Goal: Task Accomplishment & Management: Manage account settings

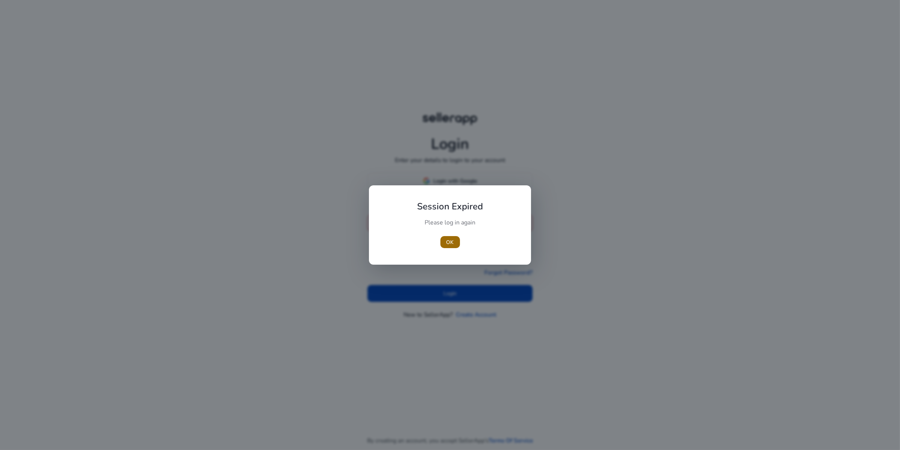
click at [451, 242] on span "OK" at bounding box center [450, 242] width 8 height 8
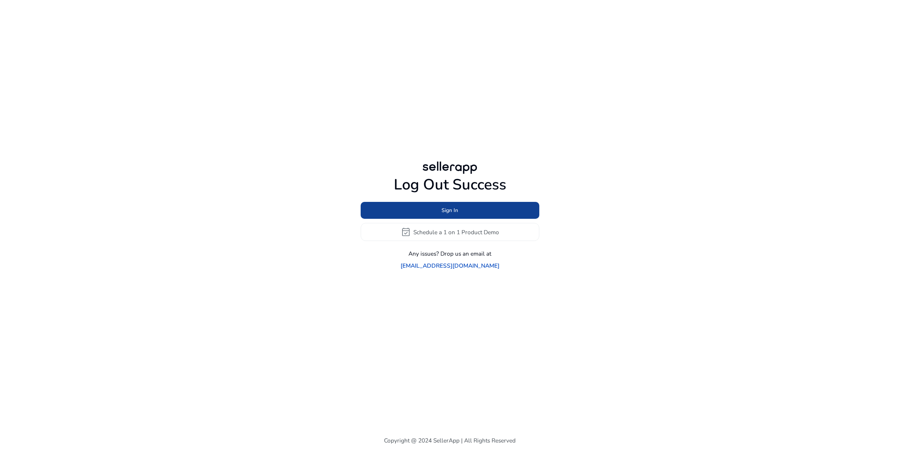
click at [455, 209] on span "Sign In" at bounding box center [450, 210] width 17 height 8
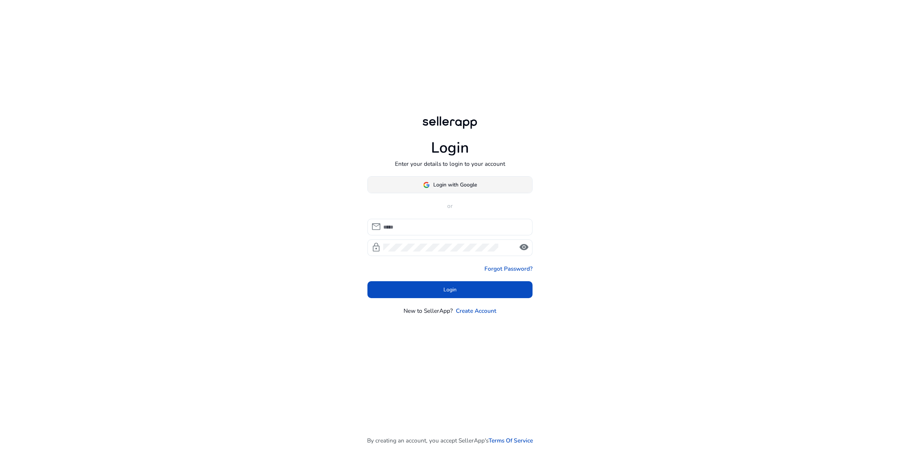
click at [455, 188] on span "Login with Google" at bounding box center [456, 185] width 44 height 8
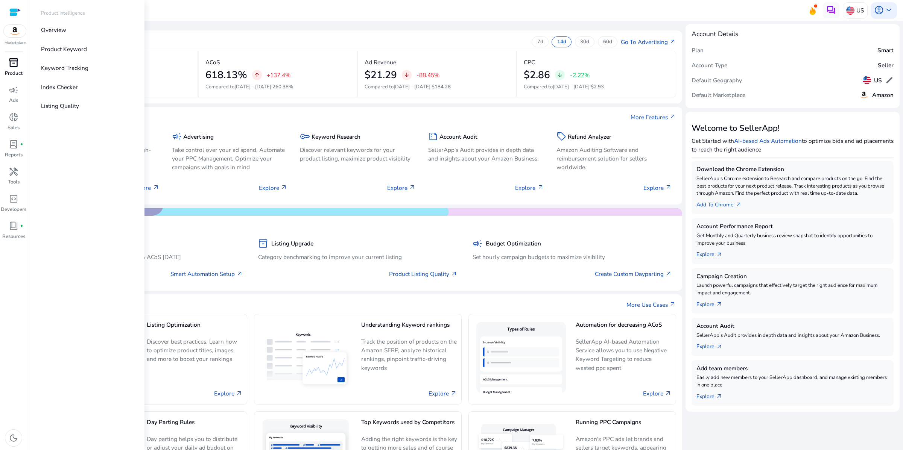
click at [17, 68] on span "inventory_2" at bounding box center [14, 63] width 10 height 10
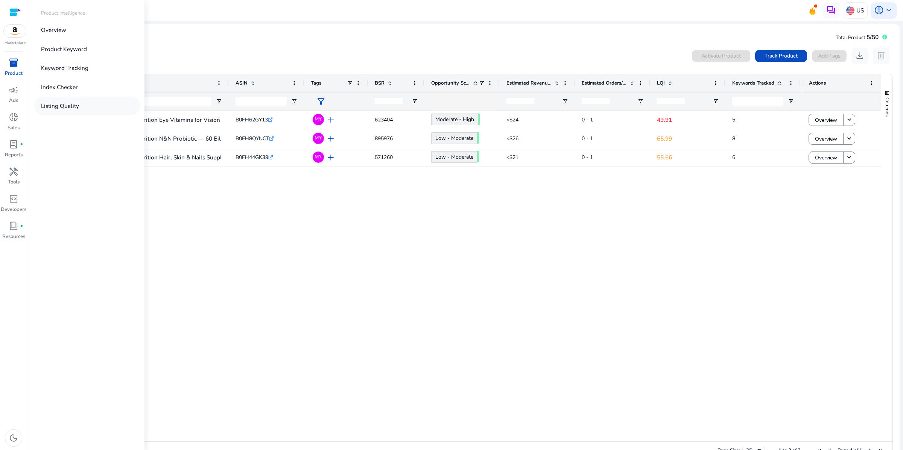
click at [79, 110] on p "Listing Quality" at bounding box center [60, 106] width 38 height 9
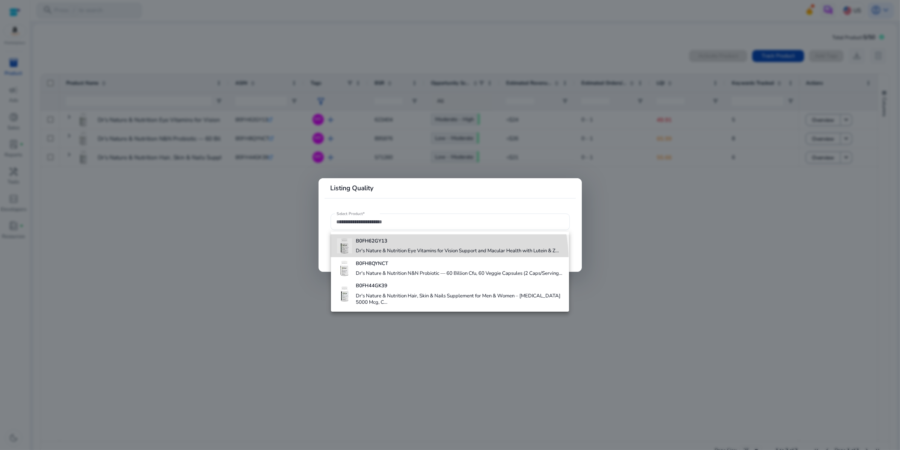
click at [395, 255] on h4 "Dr's Nature & Nutrition Eye Vitamins for Vision Support and Macular Health with…" at bounding box center [457, 251] width 203 height 7
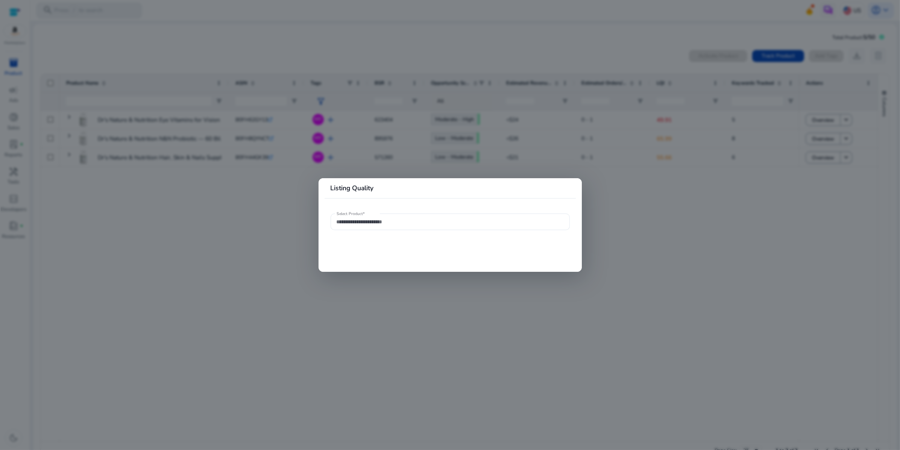
type input "**********"
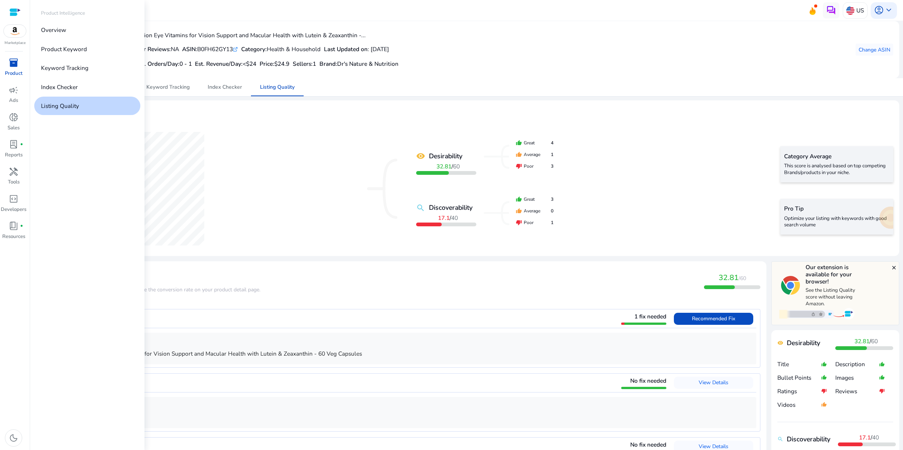
click at [18, 68] on span "inventory_2" at bounding box center [14, 63] width 10 height 10
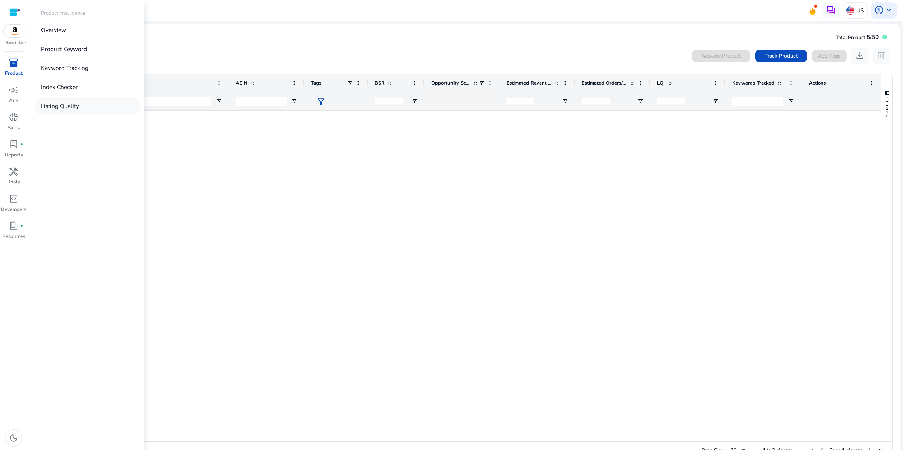
click at [79, 110] on p "Listing Quality" at bounding box center [60, 106] width 38 height 9
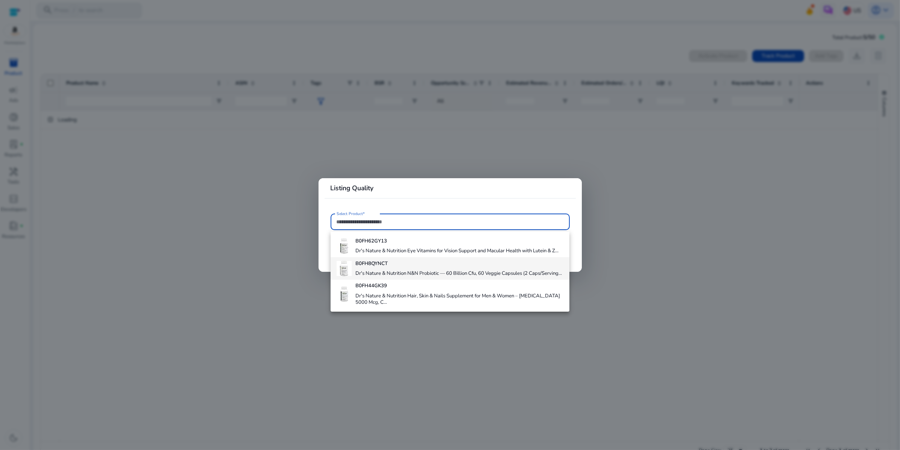
click at [403, 277] on h4 "Dr's Nature & Nutrition N&N Probiotic — 60 Billion Cfu, 60 Veggie Capsules (2 C…" at bounding box center [458, 273] width 206 height 7
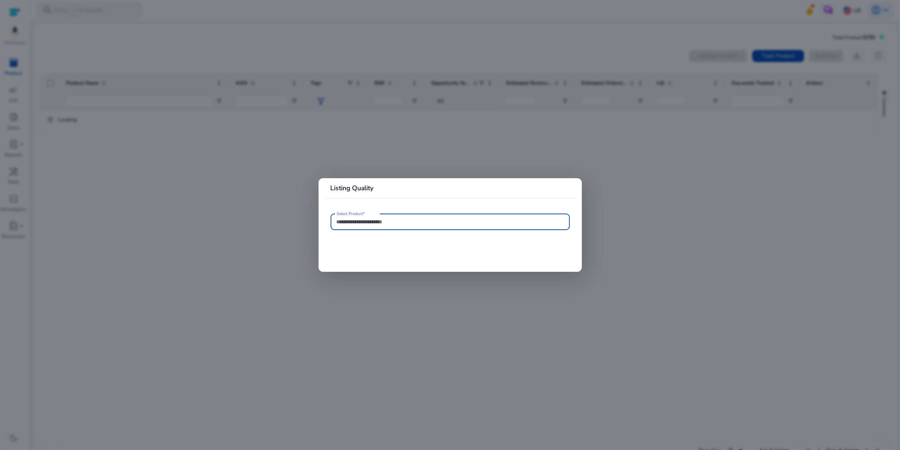
type input "**********"
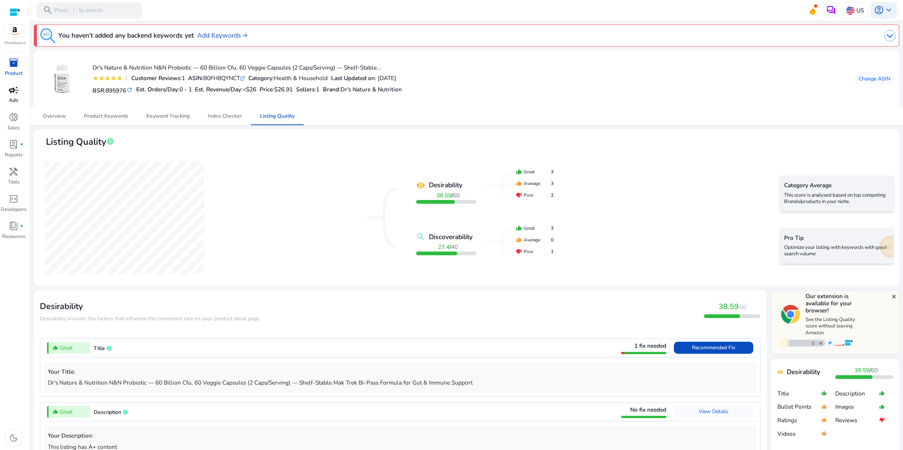
click at [11, 95] on span "campaign" at bounding box center [14, 90] width 10 height 10
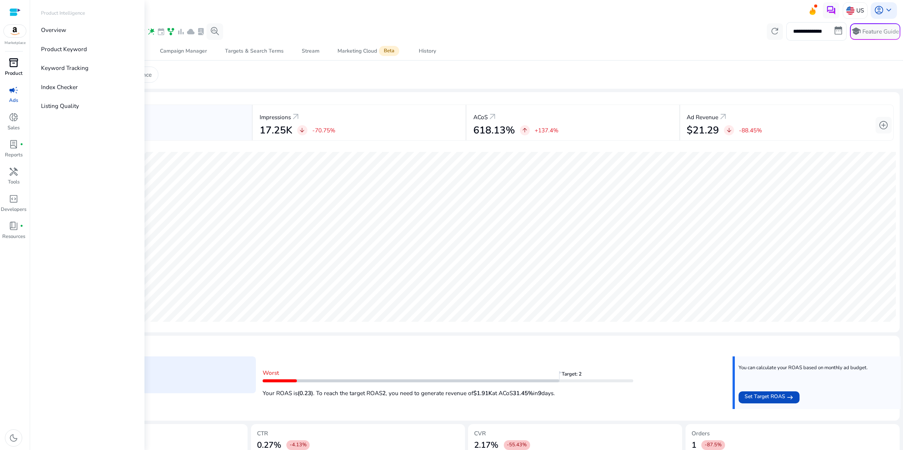
click at [15, 68] on span "inventory_2" at bounding box center [14, 63] width 10 height 10
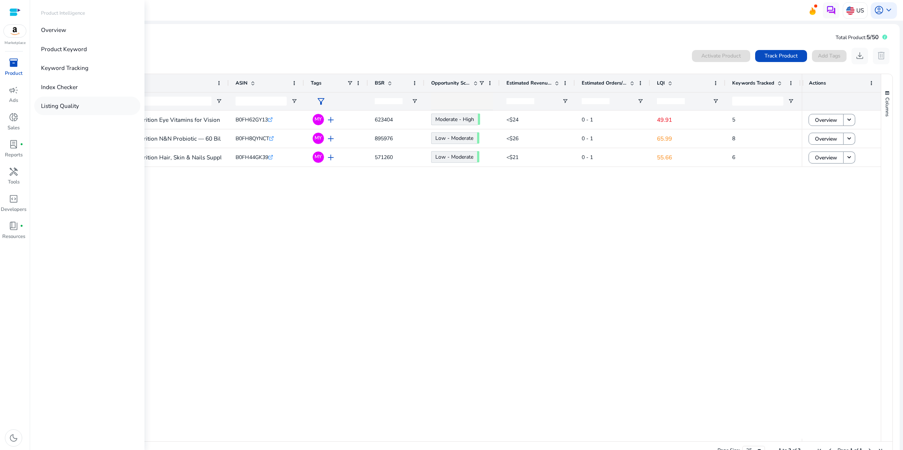
click at [79, 110] on p "Listing Quality" at bounding box center [60, 106] width 38 height 9
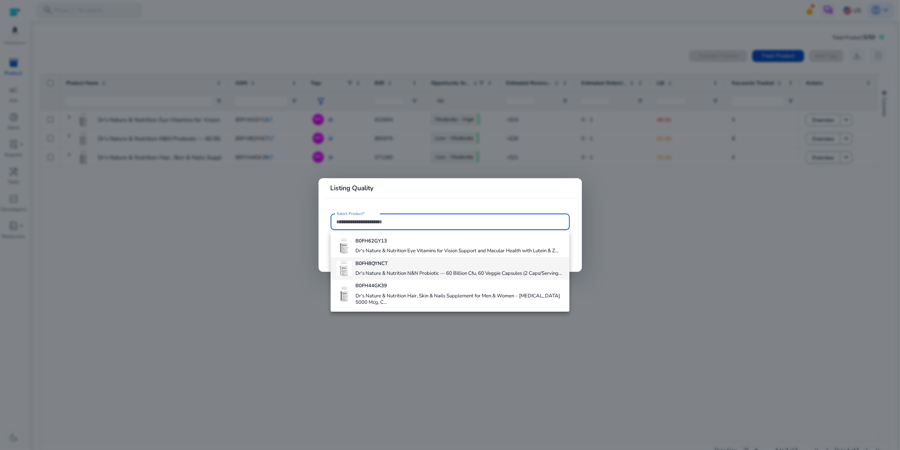
scroll to position [41, 0]
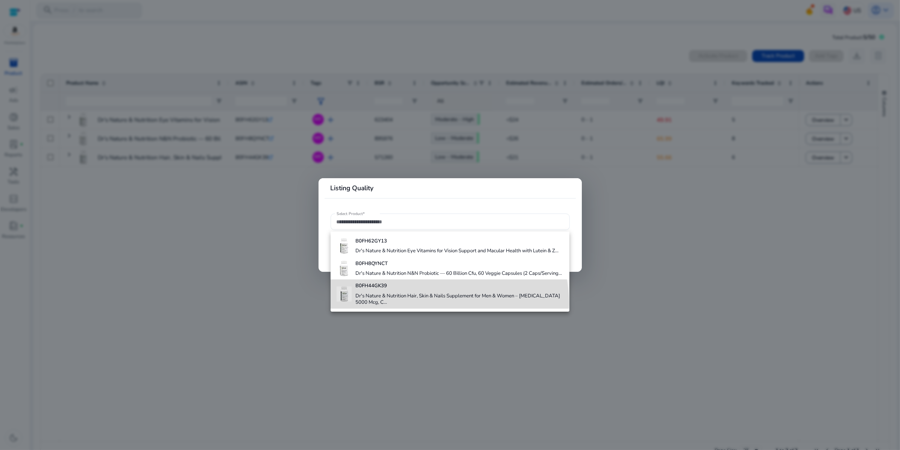
click at [426, 305] on h4 "Dr's Nature & Nutrition Hair, Skin & Nails Supplement for Men & Women – Biotin …" at bounding box center [459, 299] width 208 height 13
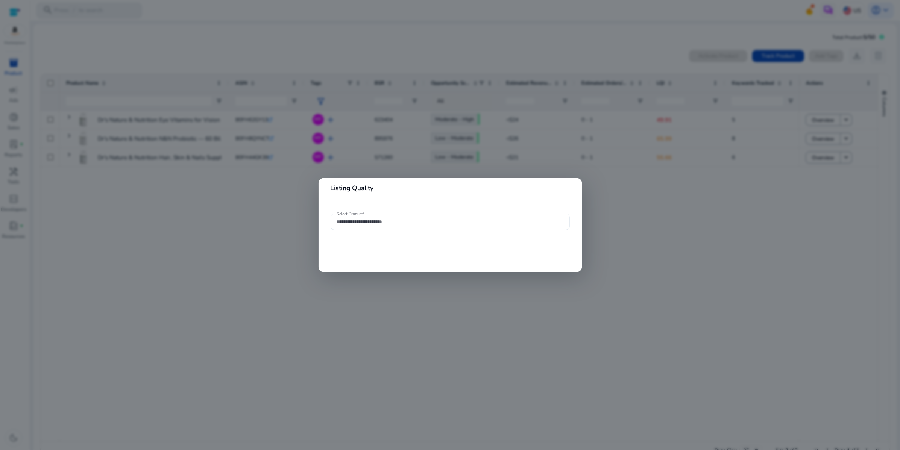
type input "**********"
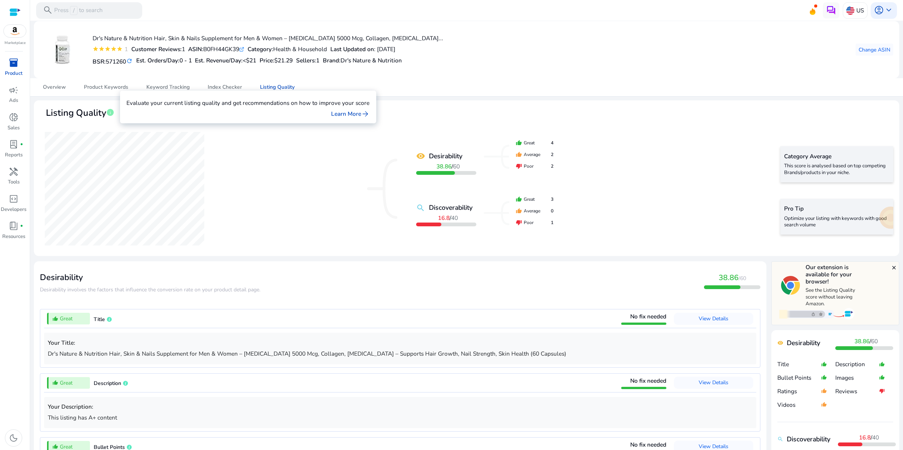
click at [111, 117] on span "info" at bounding box center [110, 112] width 8 height 8
click at [369, 109] on link "Learn More arrow_forward" at bounding box center [350, 113] width 38 height 9
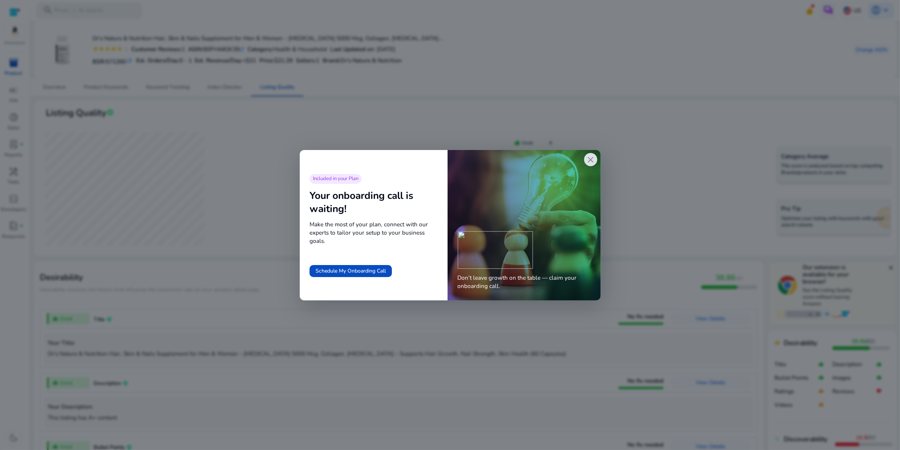
click at [588, 165] on span "close" at bounding box center [591, 160] width 10 height 10
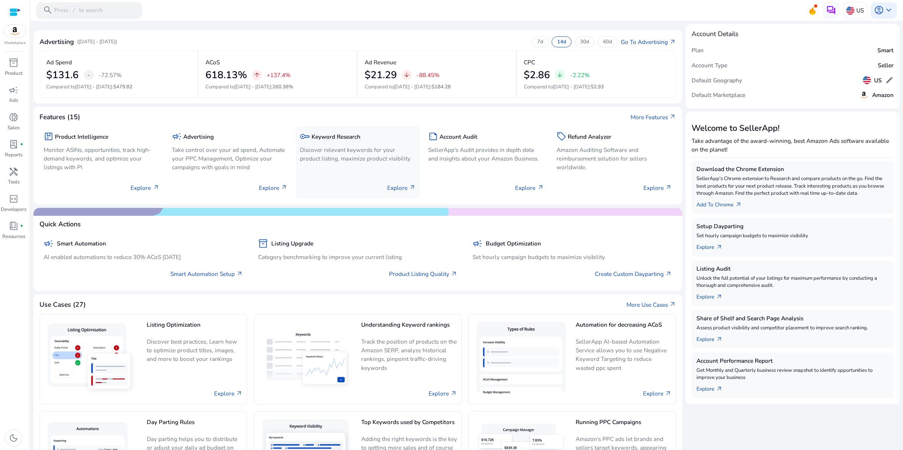
click at [355, 140] on h5 "Keyword Research" at bounding box center [335, 137] width 49 height 7
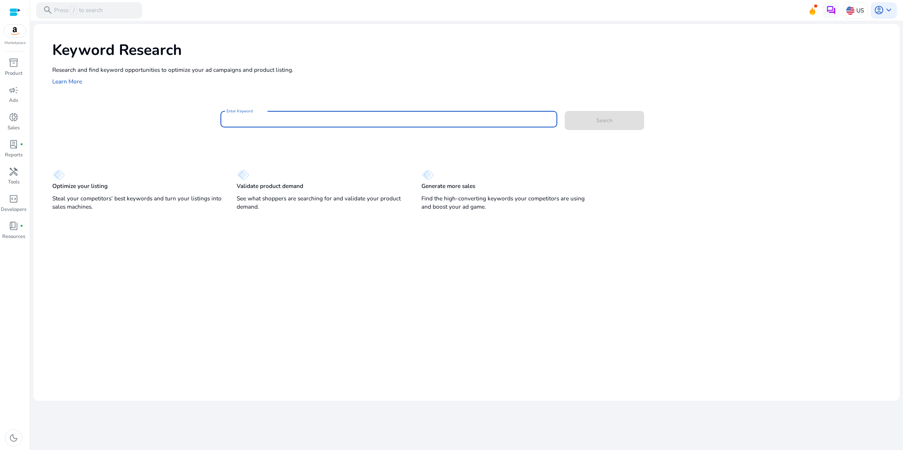
click at [237, 123] on input "Enter Keyword" at bounding box center [388, 119] width 325 height 8
type input "**********"
click at [565, 111] on button "Search" at bounding box center [604, 120] width 79 height 19
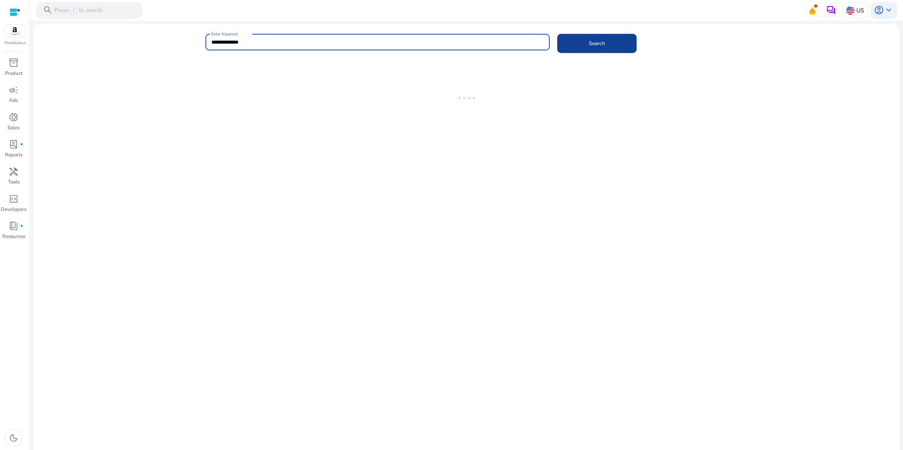
click at [605, 47] on span "Search" at bounding box center [597, 43] width 16 height 8
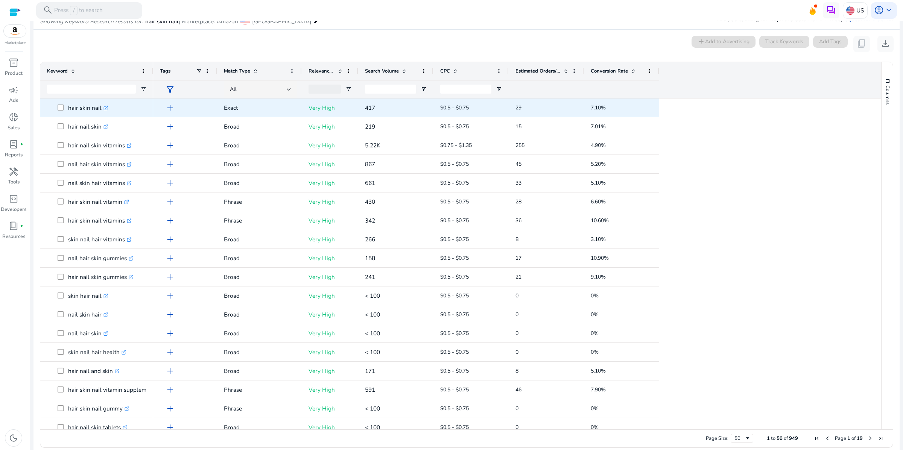
scroll to position [70, 0]
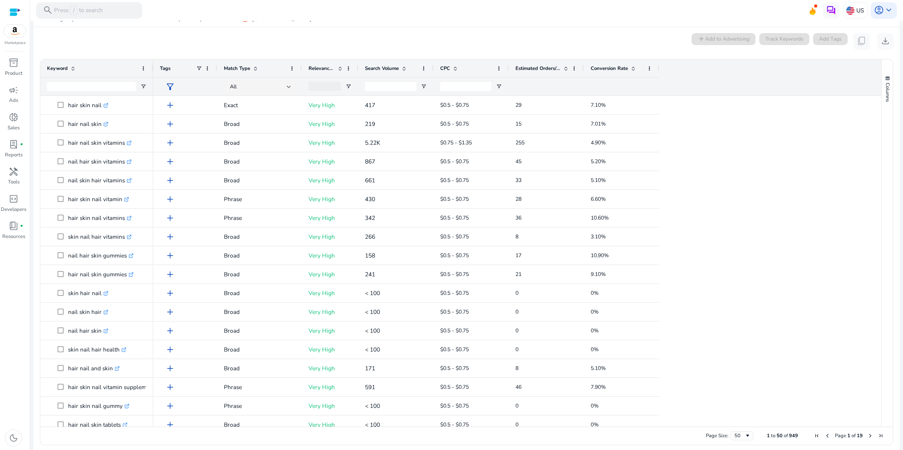
click at [814, 8] on span at bounding box center [815, 6] width 3 height 3
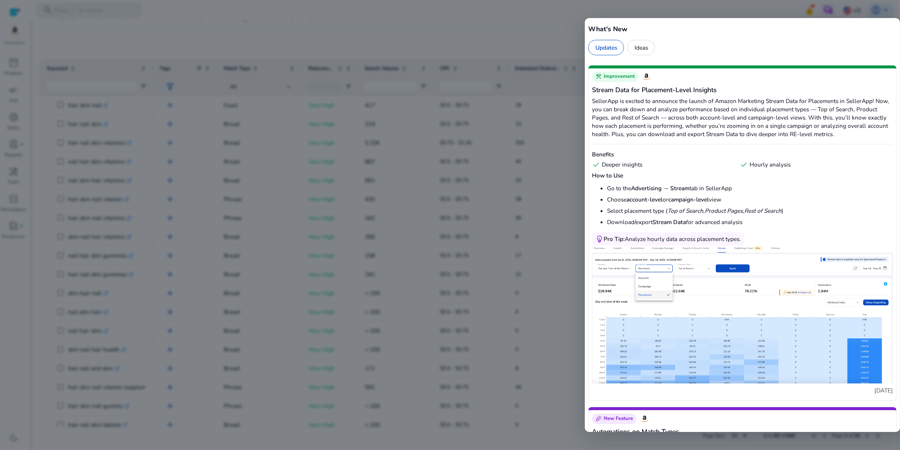
click at [735, 56] on div "Updates Ideas" at bounding box center [742, 48] width 308 height 16
click at [507, 44] on div at bounding box center [450, 225] width 900 height 450
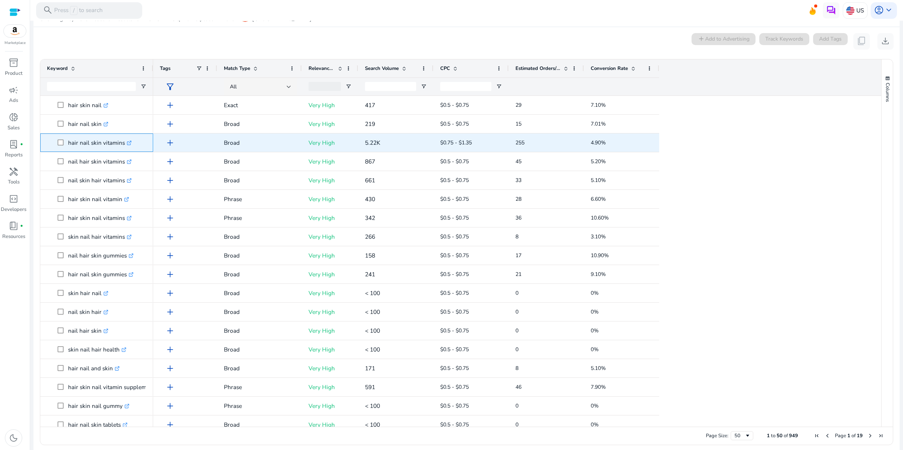
click at [132, 150] on p "hair nail skin vitamins .st0{fill:#2c8af8}" at bounding box center [100, 142] width 64 height 15
click at [80, 150] on p "hair nail skin vitamins .st0{fill:#2c8af8}" at bounding box center [100, 142] width 64 height 15
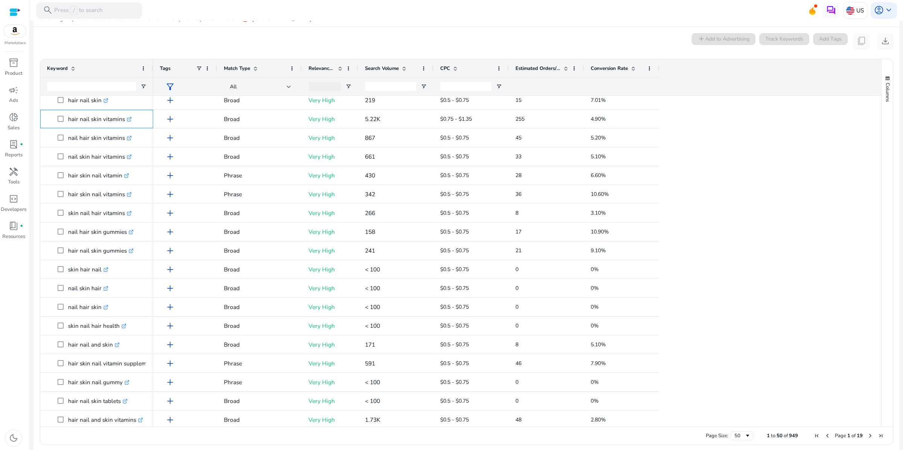
scroll to position [0, 0]
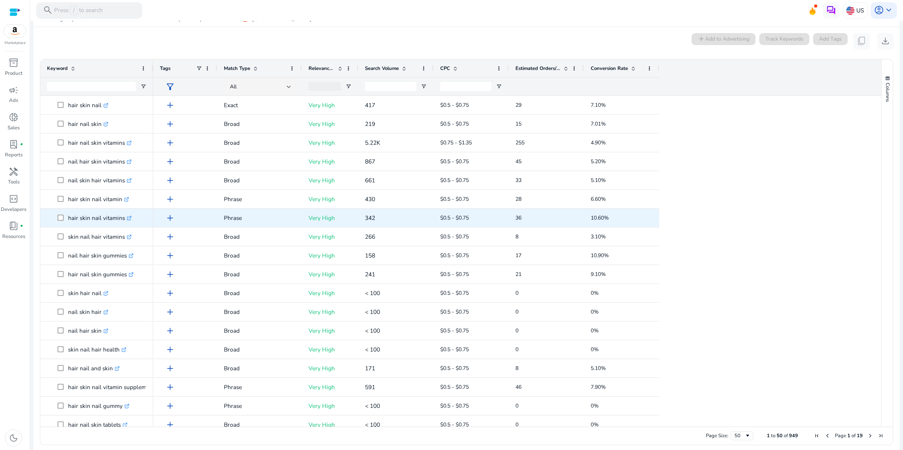
click at [132, 226] on p "hair skin nail vitamins .st0{fill:#2c8af8}" at bounding box center [100, 217] width 64 height 15
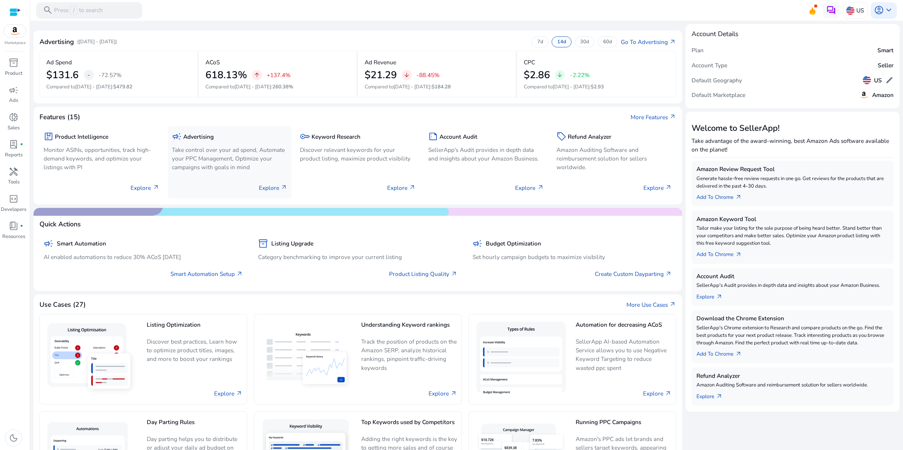
click at [209, 172] on p "Take control over your ad spend, Automate your PPC Management, Optimize your ca…" at bounding box center [230, 159] width 116 height 26
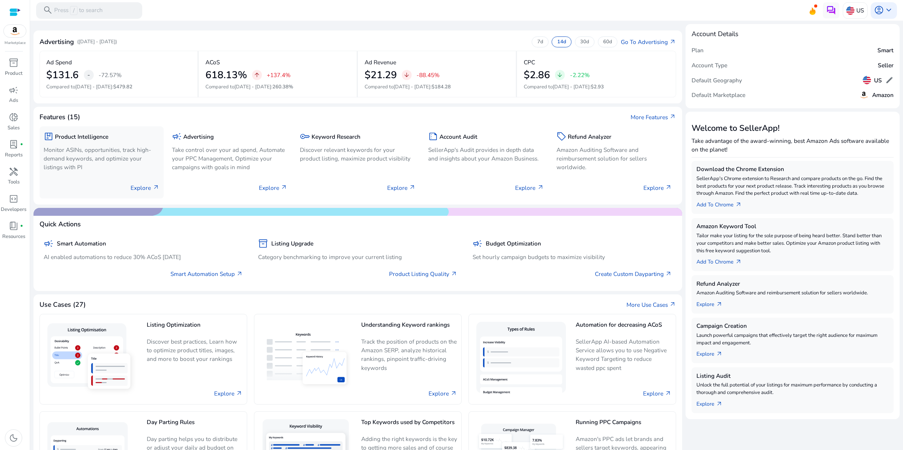
click at [86, 172] on p "Monitor ASINs, opportunities, track high-demand keywords, and optimize your lis…" at bounding box center [102, 159] width 116 height 26
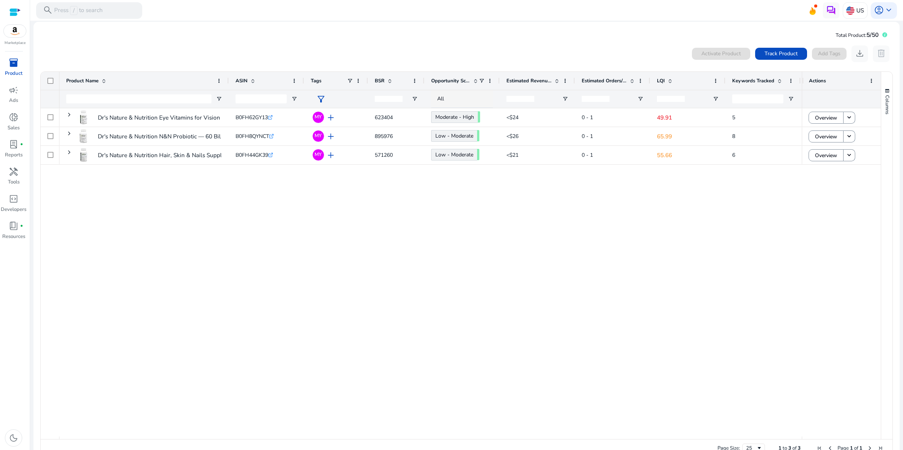
scroll to position [4, 0]
click at [822, 182] on span "Index Checker" at bounding box center [819, 186] width 37 height 8
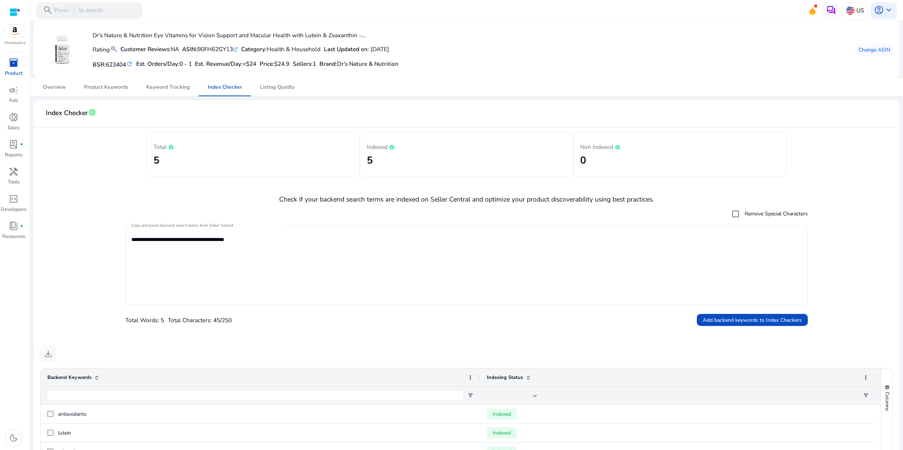
click at [10, 68] on span "inventory_2" at bounding box center [14, 63] width 10 height 10
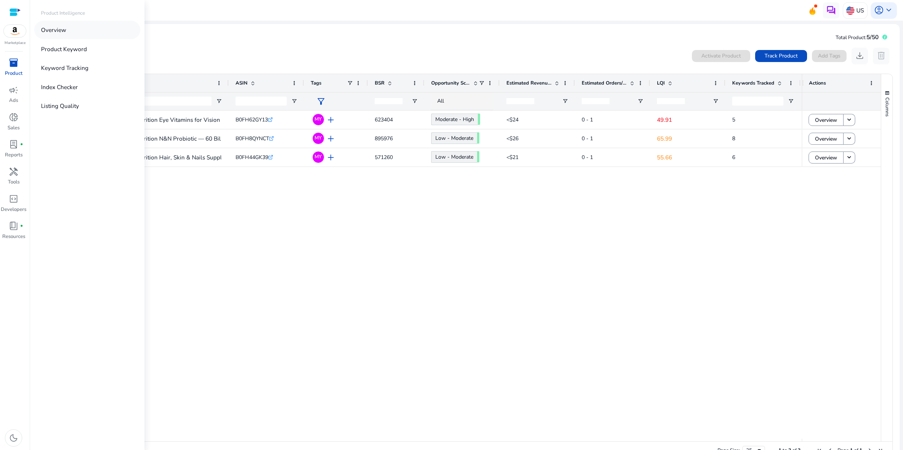
click at [93, 39] on link "Overview" at bounding box center [87, 30] width 106 height 18
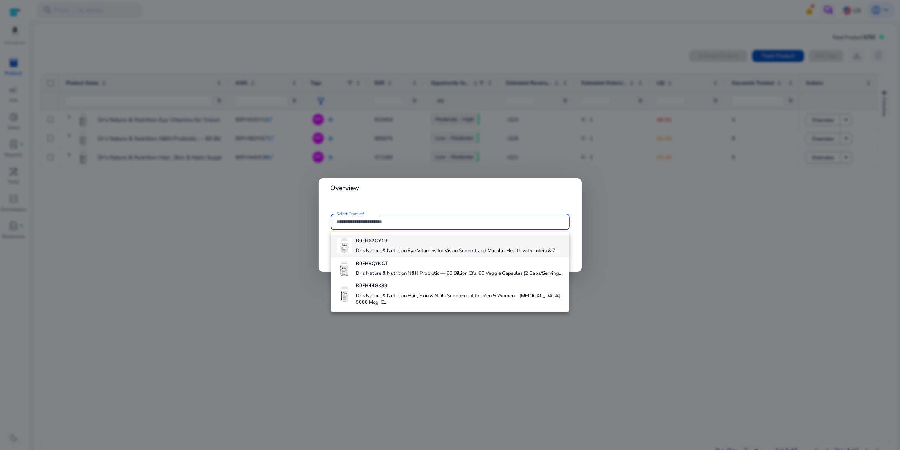
click at [408, 255] on h4 "Dr's Nature & Nutrition Eye Vitamins for Vision Support and Macular Health with…" at bounding box center [457, 251] width 203 height 7
type input "**********"
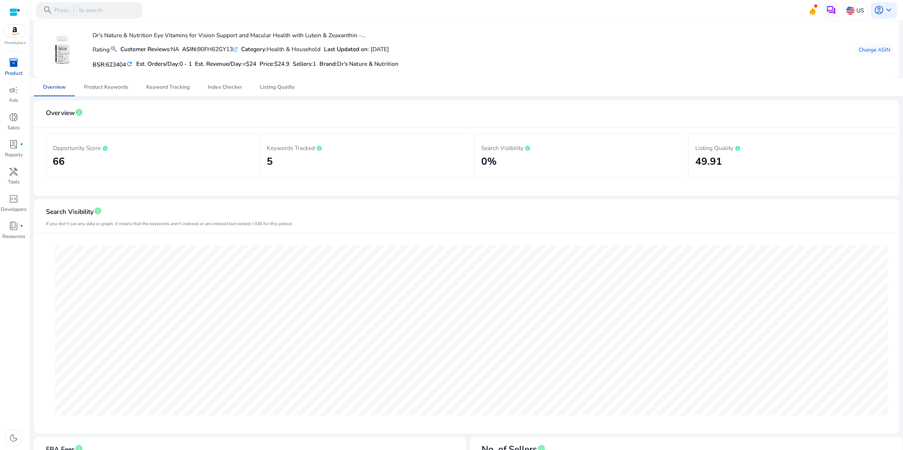
click at [133, 68] on mat-icon "refresh" at bounding box center [129, 64] width 7 height 8
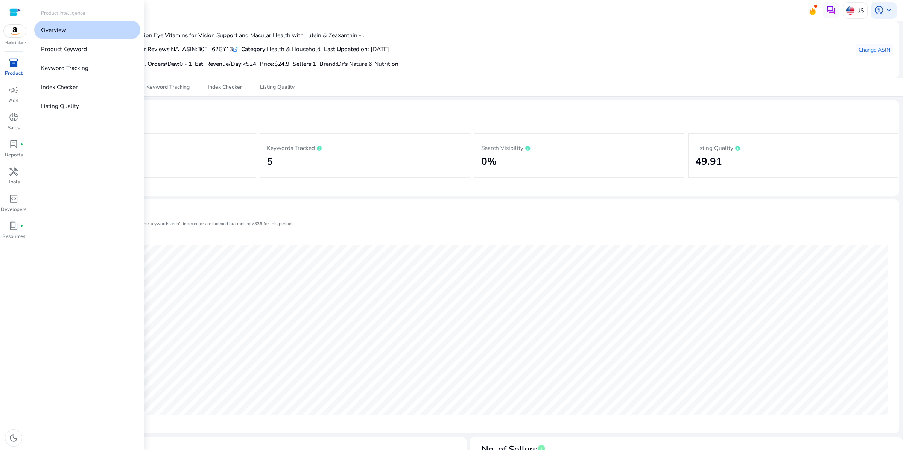
click at [14, 68] on span "inventory_2" at bounding box center [14, 63] width 10 height 10
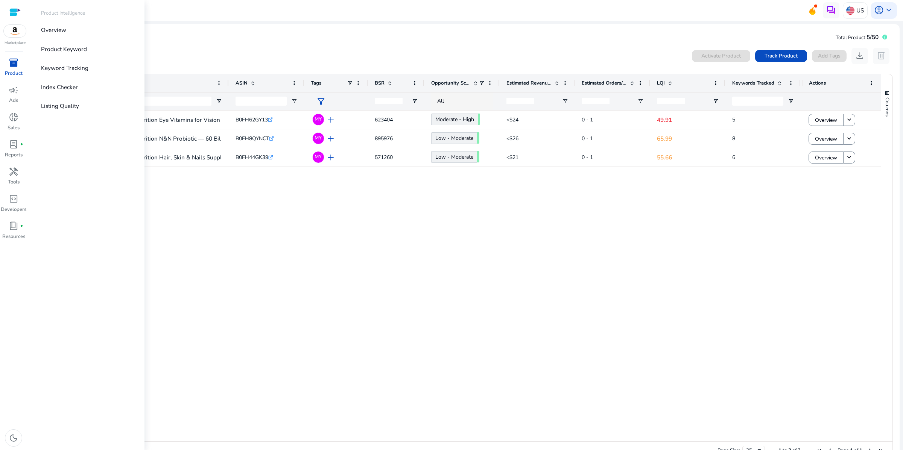
click at [11, 68] on span "inventory_2" at bounding box center [14, 63] width 10 height 10
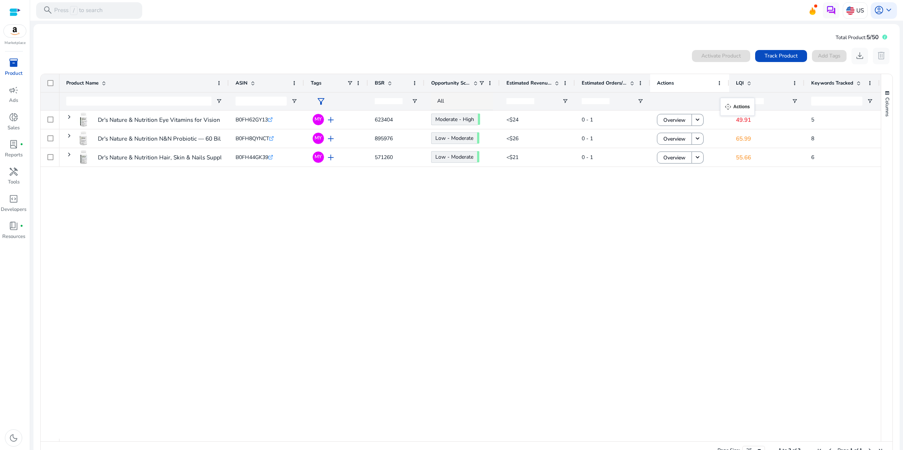
drag, startPoint x: 834, startPoint y: 100, endPoint x: 724, endPoint y: 102, distance: 110.6
click at [795, 86] on span at bounding box center [794, 83] width 6 height 6
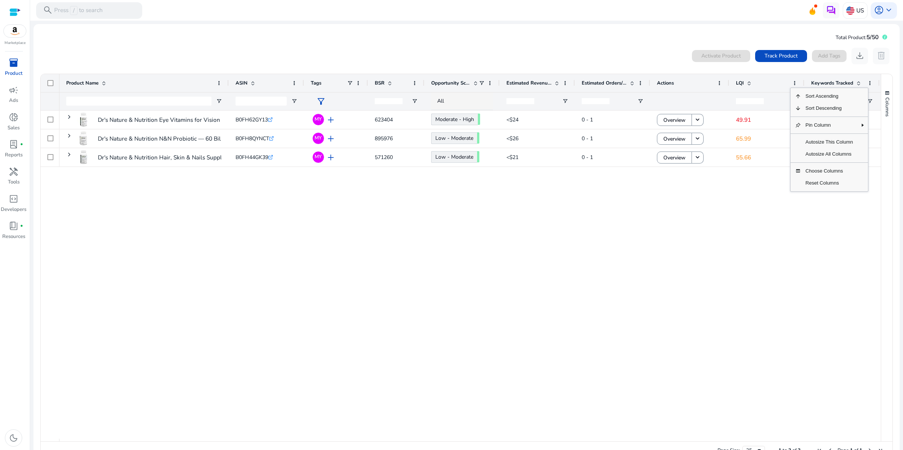
click at [791, 263] on div "Dr's Nature & Nutrition Eye Vitamins for Vision Support and Macular... B0FH62GY…" at bounding box center [469, 275] width 821 height 328
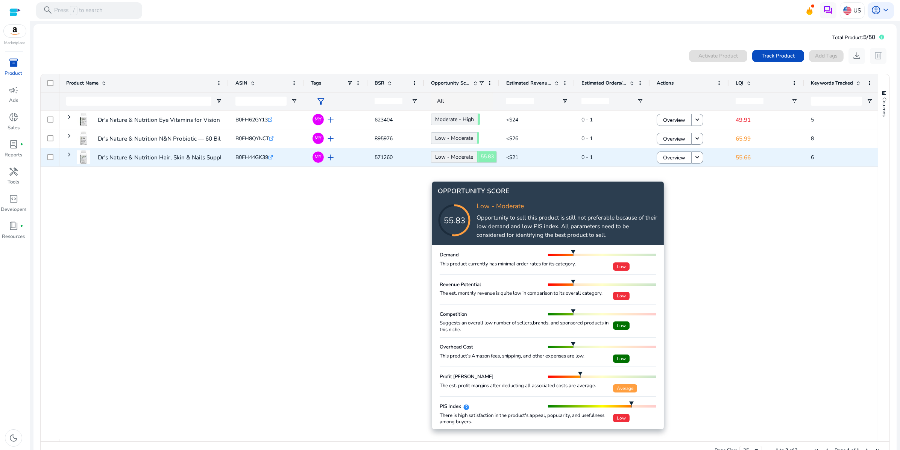
click at [456, 163] on link "Low - Moderate 55.83" at bounding box center [454, 157] width 46 height 12
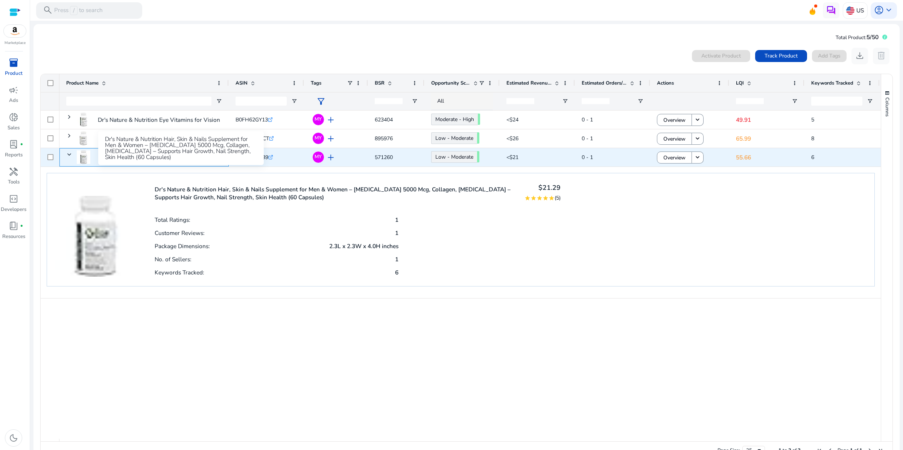
click at [176, 165] on p "Dr's Nature & Nutrition Hair, Skin & Nails Supplement for Men..." at bounding box center [181, 157] width 167 height 15
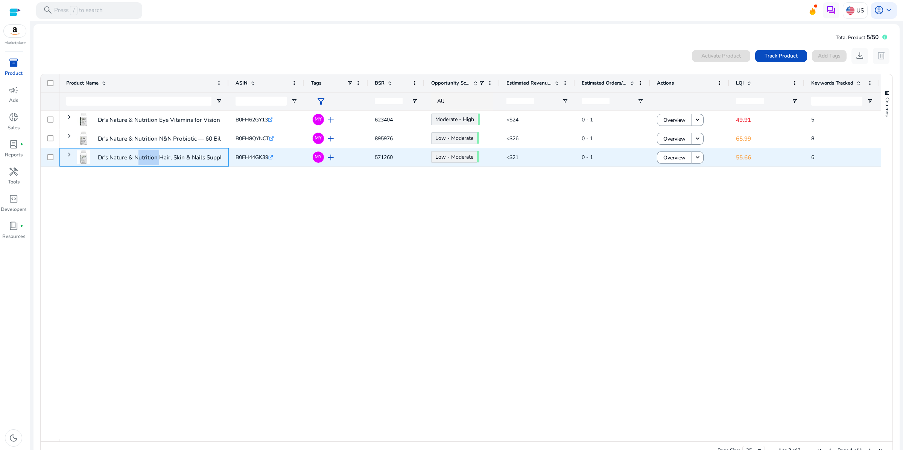
click at [176, 165] on p "Dr's Nature & Nutrition Hair, Skin & Nails Supplement for Men..." at bounding box center [181, 157] width 167 height 15
click at [475, 163] on link "Low - Moderate 55.83" at bounding box center [454, 157] width 46 height 12
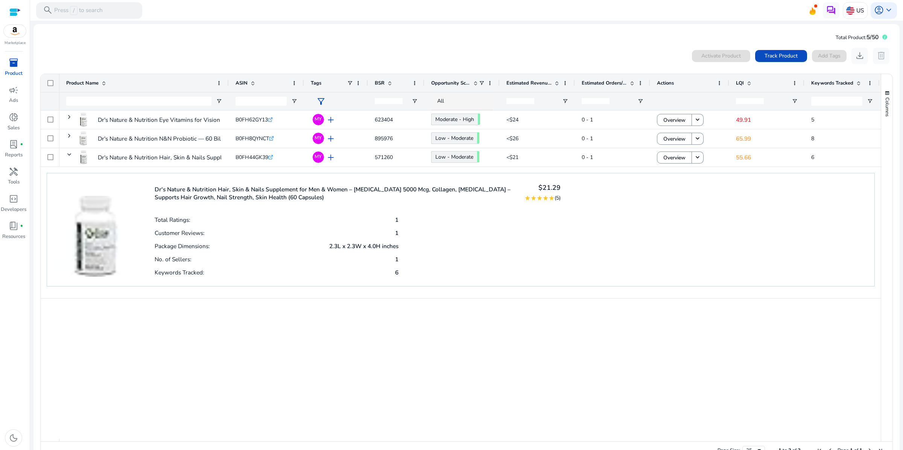
click at [288, 363] on div "Dr's Nature & Nutrition Eye Vitamins for Vision Support and Macular... B0FH62GY…" at bounding box center [469, 275] width 821 height 328
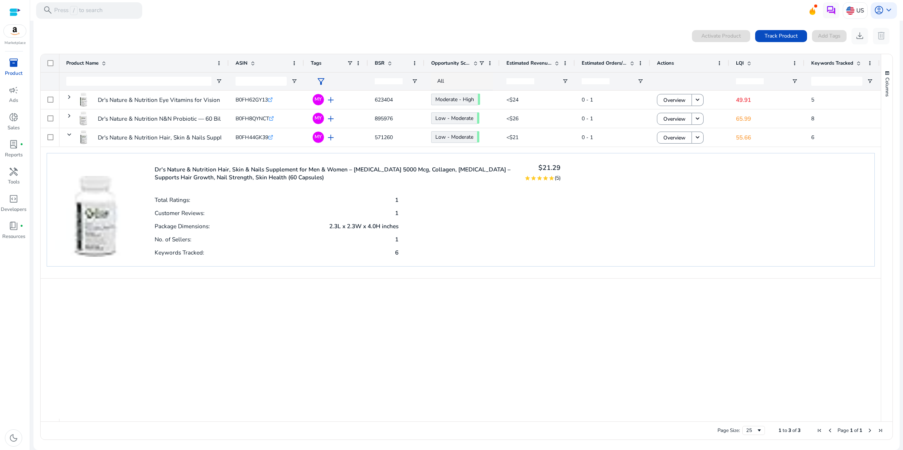
scroll to position [38, 0]
click at [12, 68] on span "inventory_2" at bounding box center [14, 63] width 10 height 10
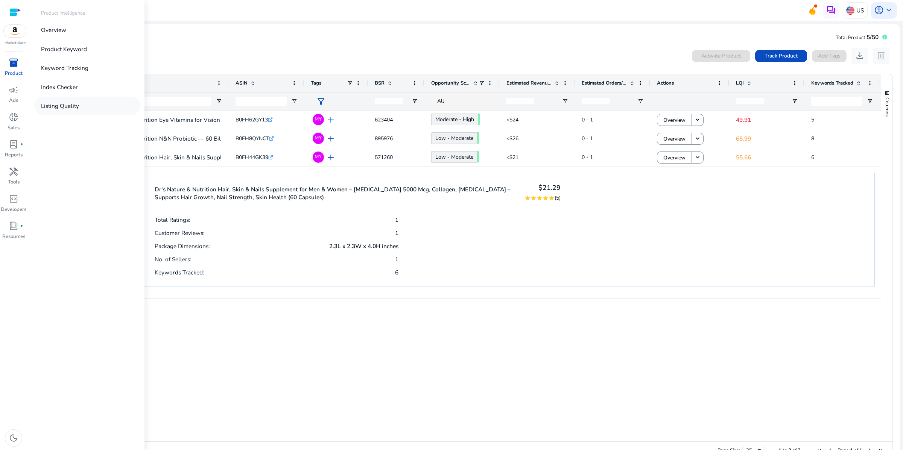
click at [79, 110] on p "Listing Quality" at bounding box center [60, 106] width 38 height 9
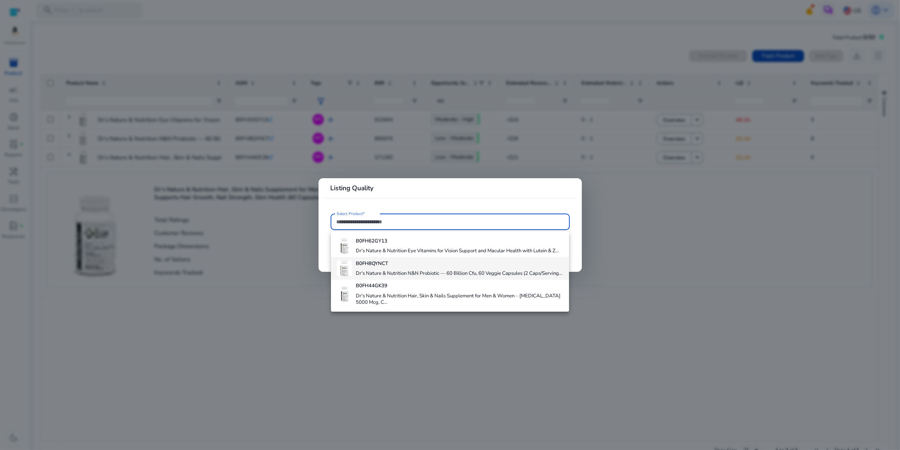
scroll to position [41, 0]
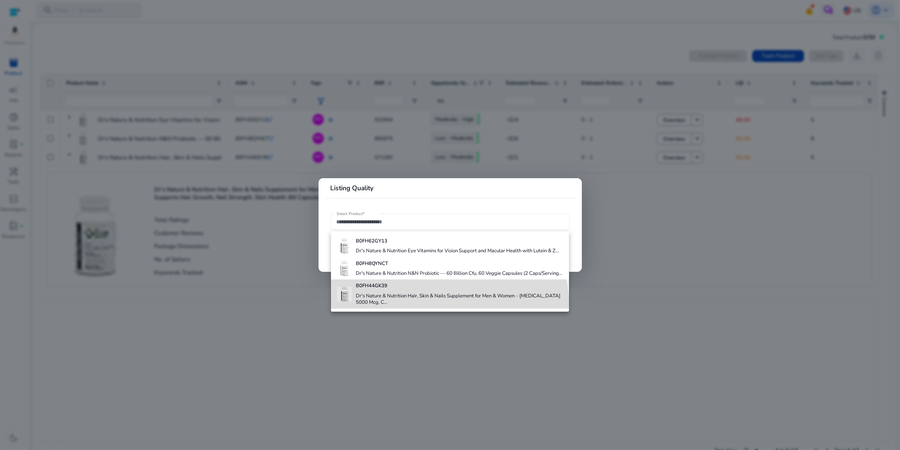
click at [403, 306] on h4 "Dr's Nature & Nutrition Hair, Skin & Nails Supplement for Men & Women – [MEDICA…" at bounding box center [459, 299] width 207 height 13
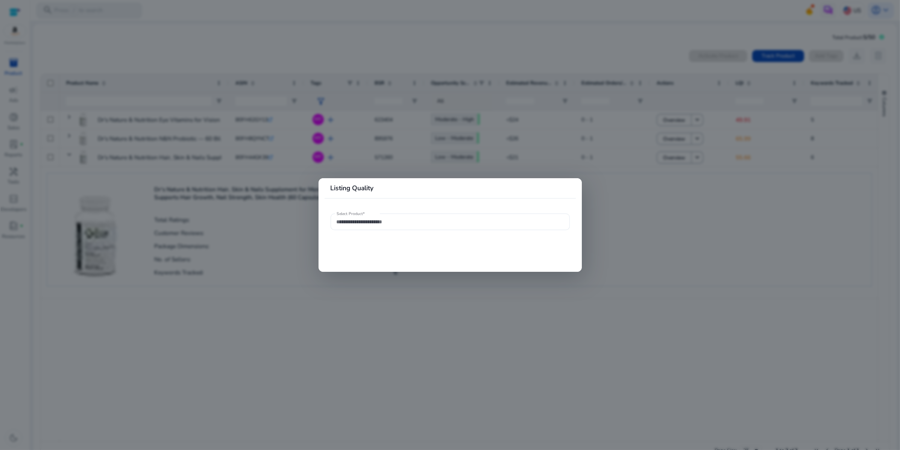
type input "**********"
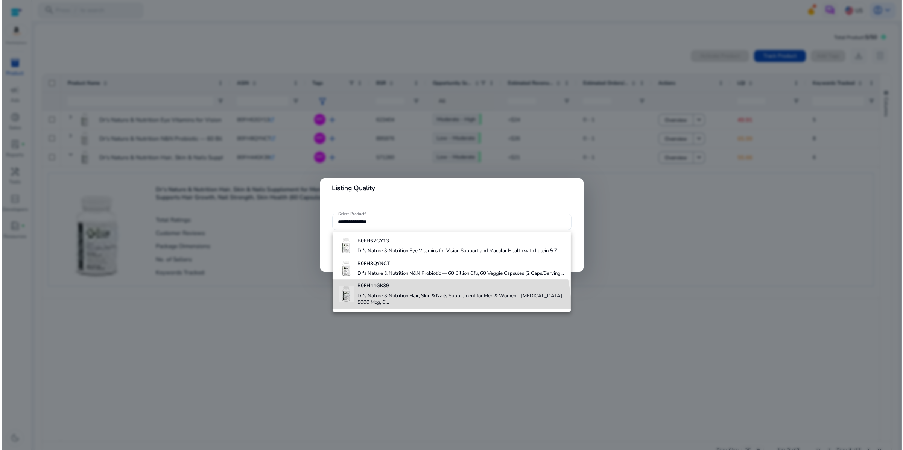
scroll to position [0, 0]
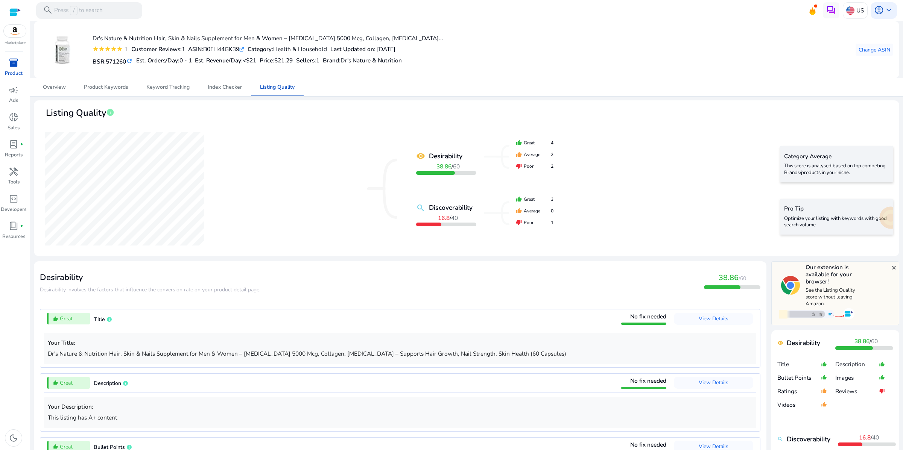
click at [18, 68] on span "inventory_2" at bounding box center [14, 63] width 10 height 10
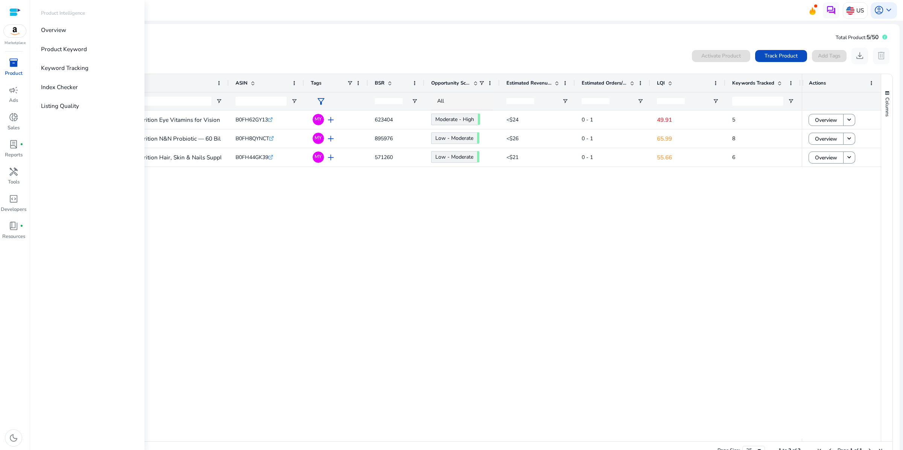
click at [9, 68] on span "inventory_2" at bounding box center [14, 63] width 10 height 10
click at [79, 72] on p "Keyword Tracking" at bounding box center [64, 68] width 47 height 9
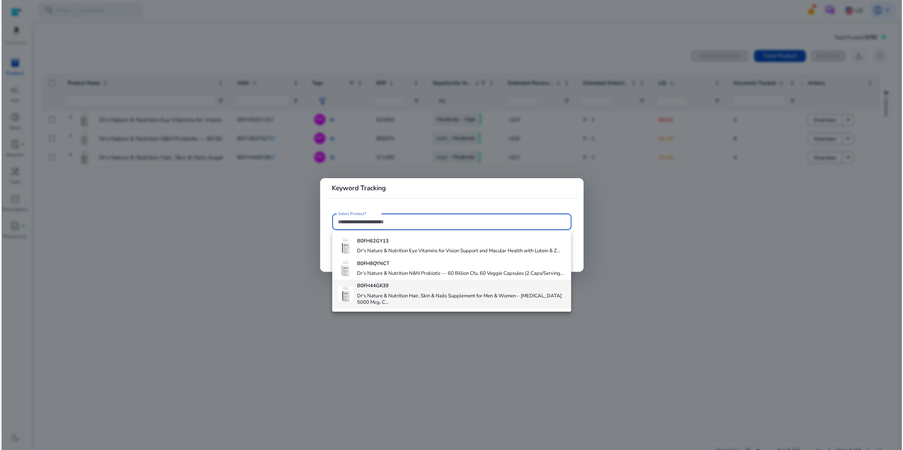
scroll to position [41, 0]
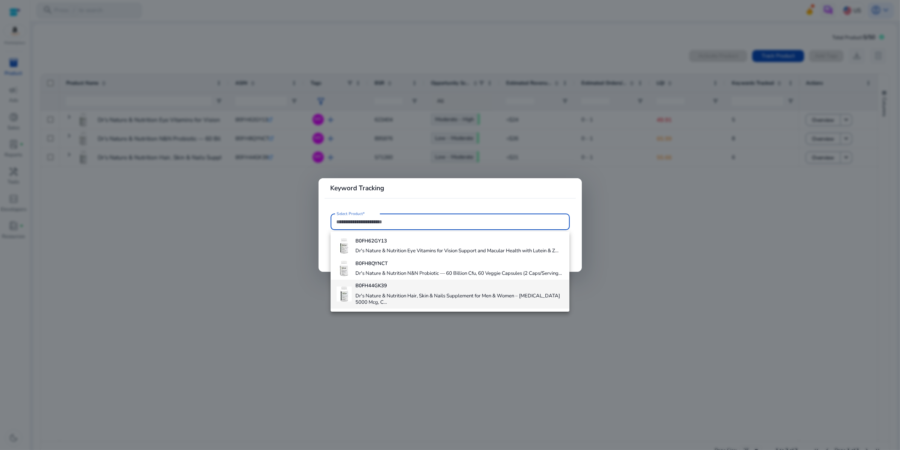
click at [422, 304] on h4 "Dr's Nature & Nutrition Hair, Skin & Nails Supplement for Men & Women – [MEDICA…" at bounding box center [459, 299] width 208 height 13
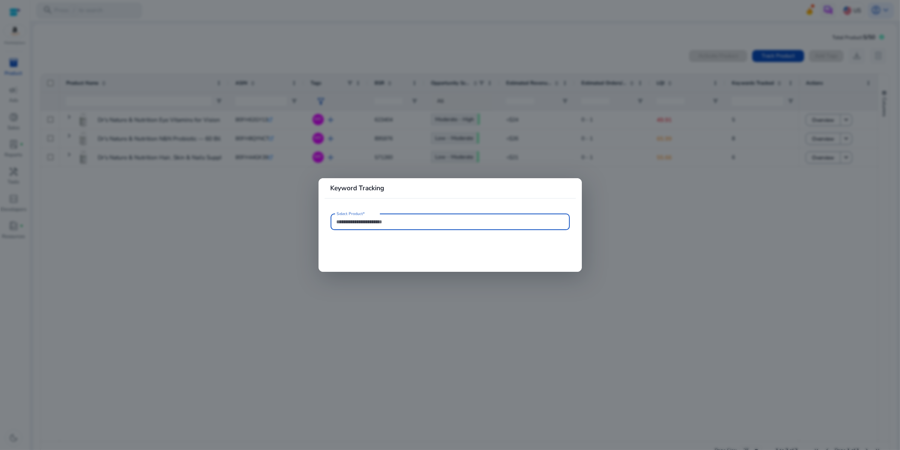
type input "**********"
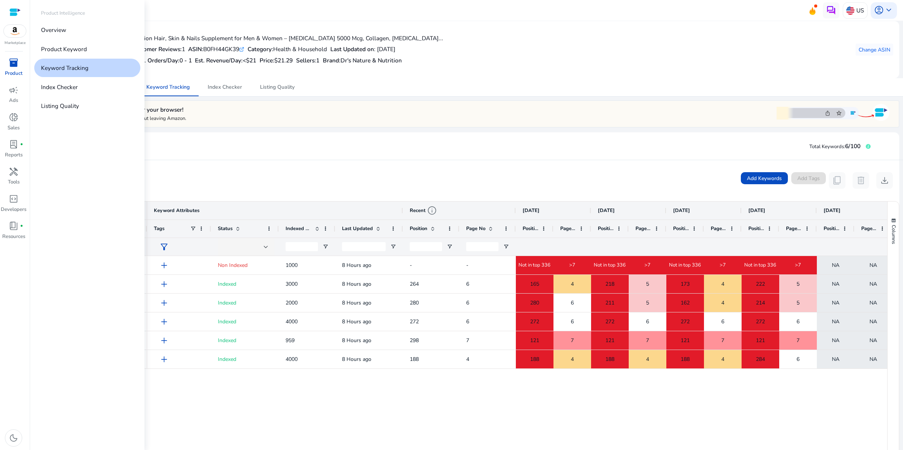
click at [10, 68] on span "inventory_2" at bounding box center [14, 63] width 10 height 10
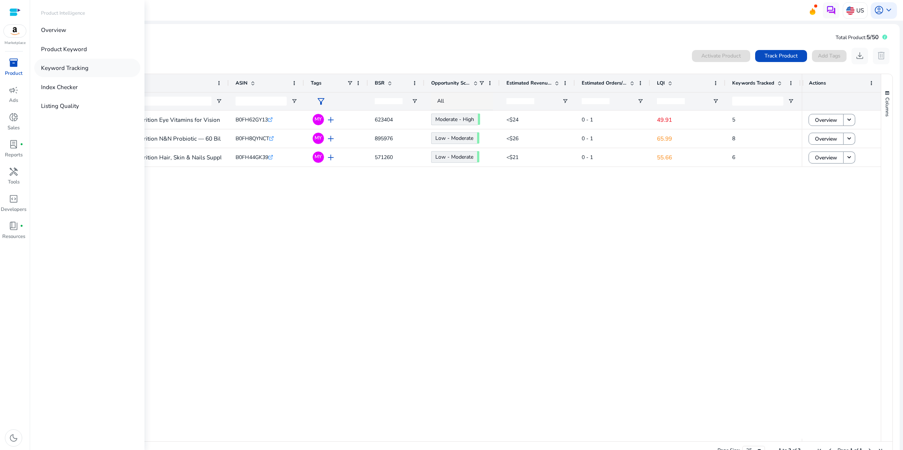
click at [88, 72] on p "Keyword Tracking" at bounding box center [64, 68] width 47 height 9
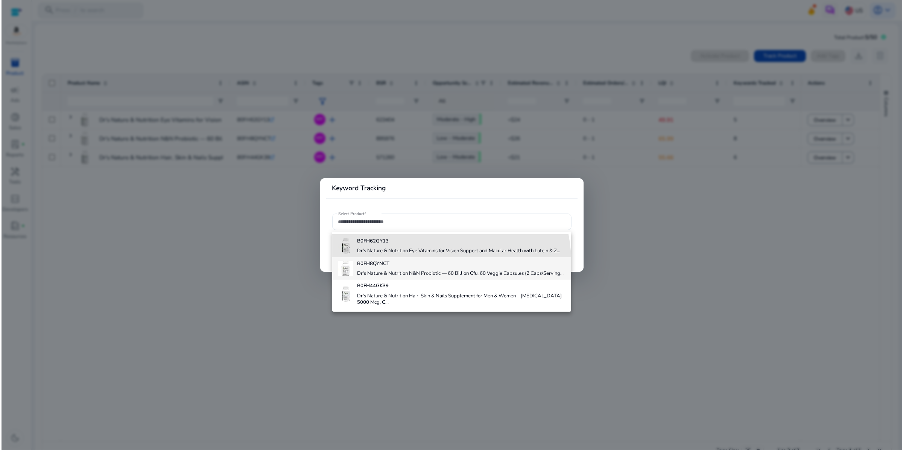
scroll to position [41, 0]
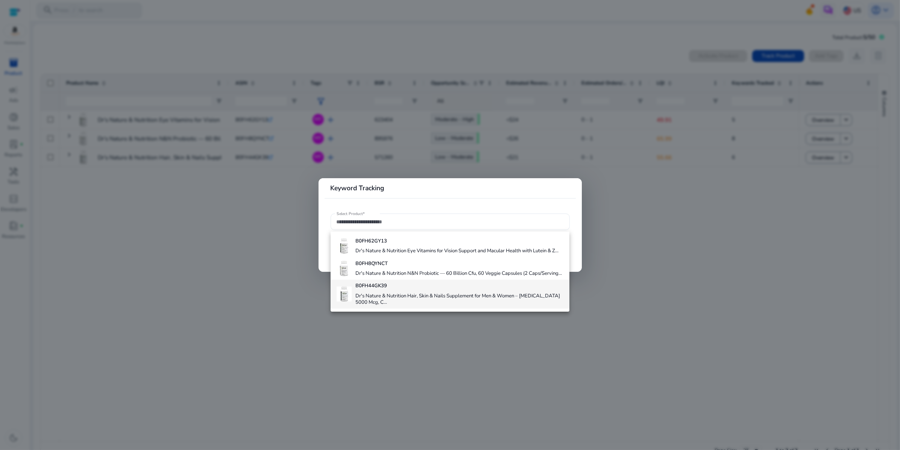
click at [410, 301] on h4 "Dr's Nature & Nutrition Hair, Skin & Nails Supplement for Men & Women – [MEDICA…" at bounding box center [459, 299] width 208 height 13
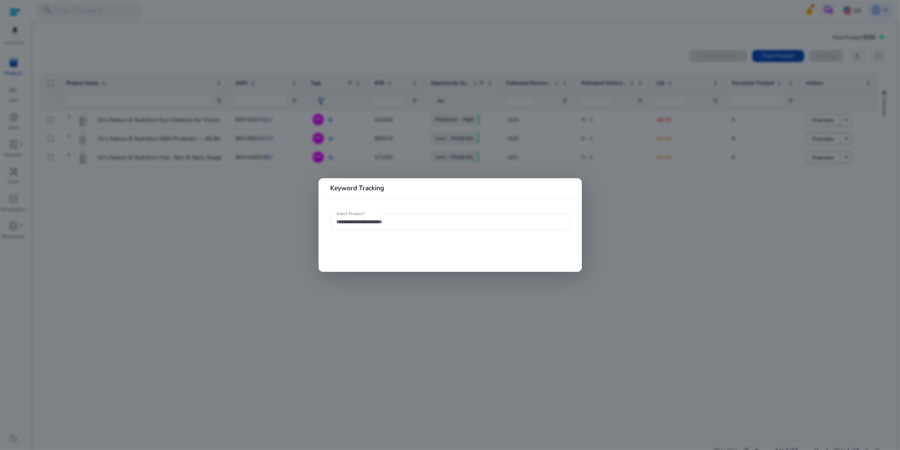
type input "**********"
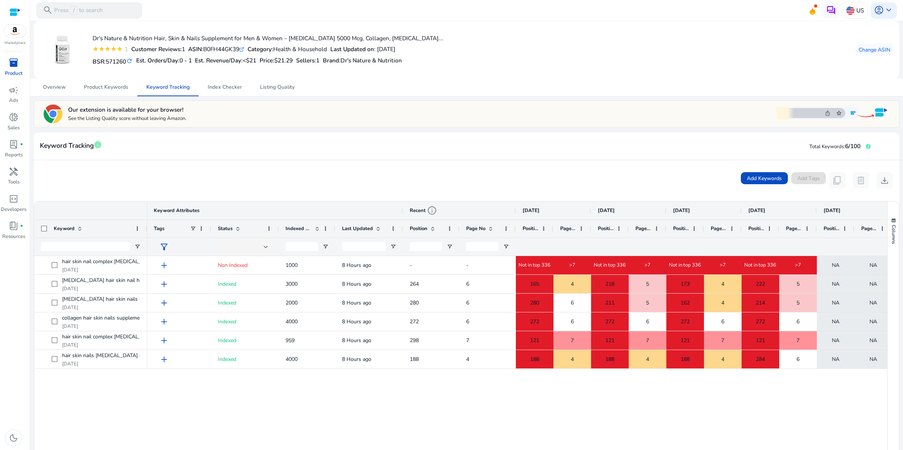
click at [12, 68] on span "inventory_2" at bounding box center [14, 63] width 10 height 10
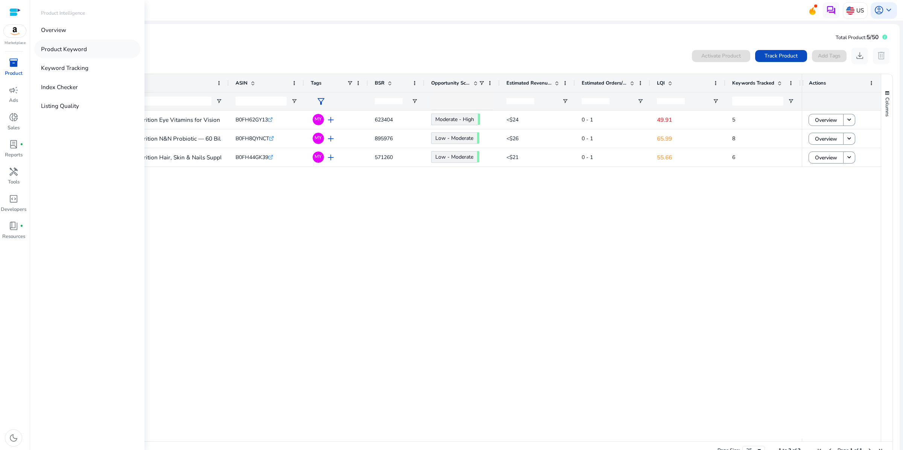
click at [87, 53] on p "Product Keyword" at bounding box center [64, 49] width 46 height 9
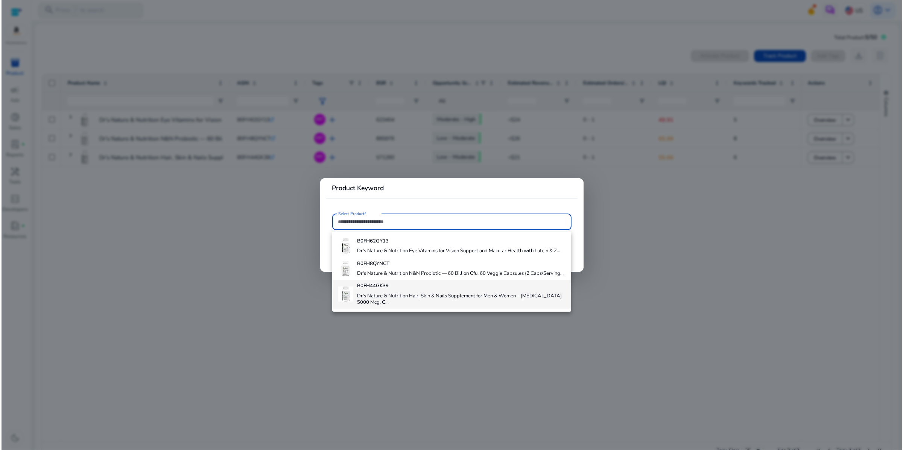
scroll to position [41, 0]
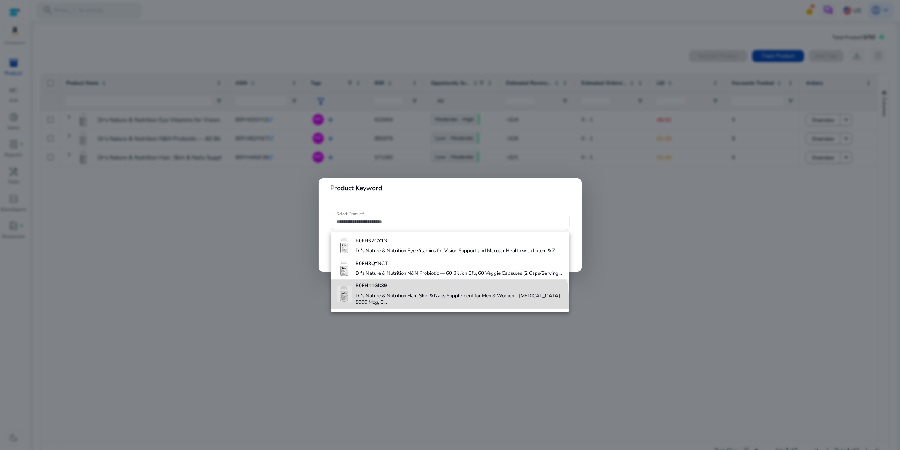
click at [437, 306] on h4 "Dr's Nature & Nutrition Hair, Skin & Nails Supplement for Men & Women – [MEDICA…" at bounding box center [459, 299] width 208 height 13
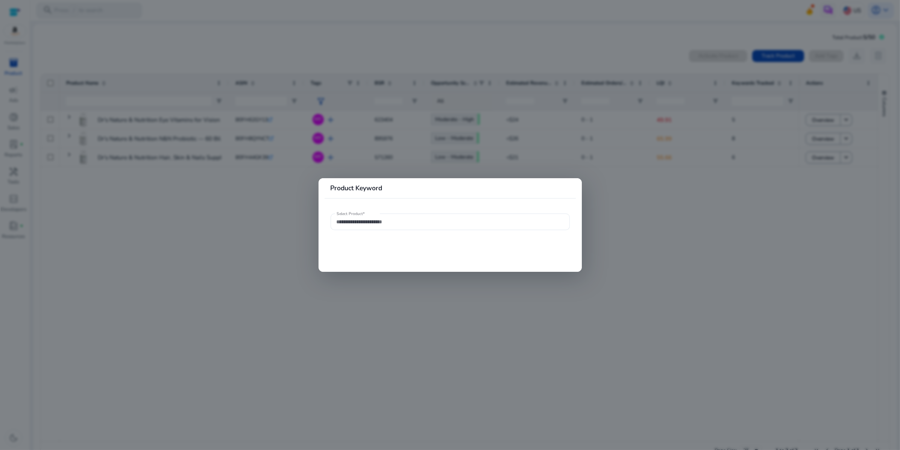
type input "**********"
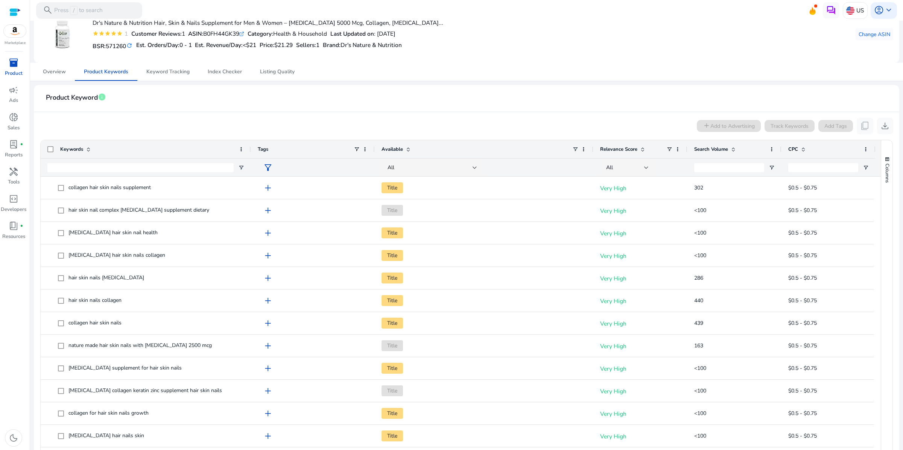
scroll to position [34, 0]
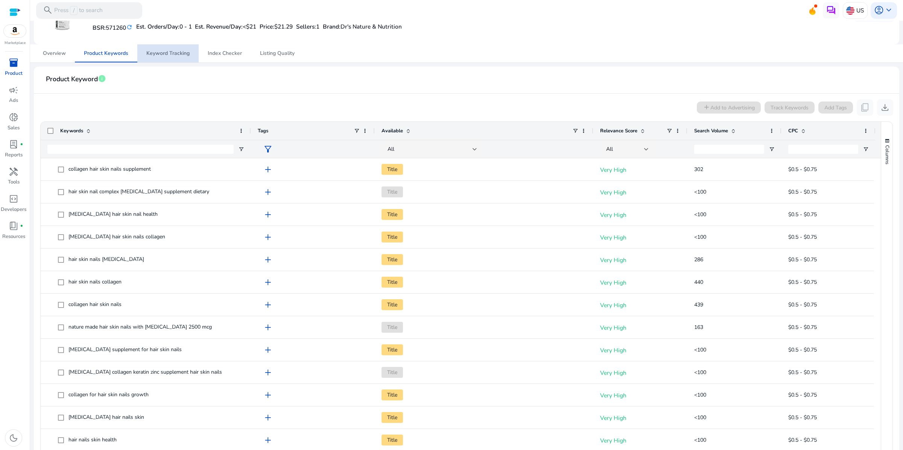
click at [171, 56] on span "Keyword Tracking" at bounding box center [167, 53] width 43 height 5
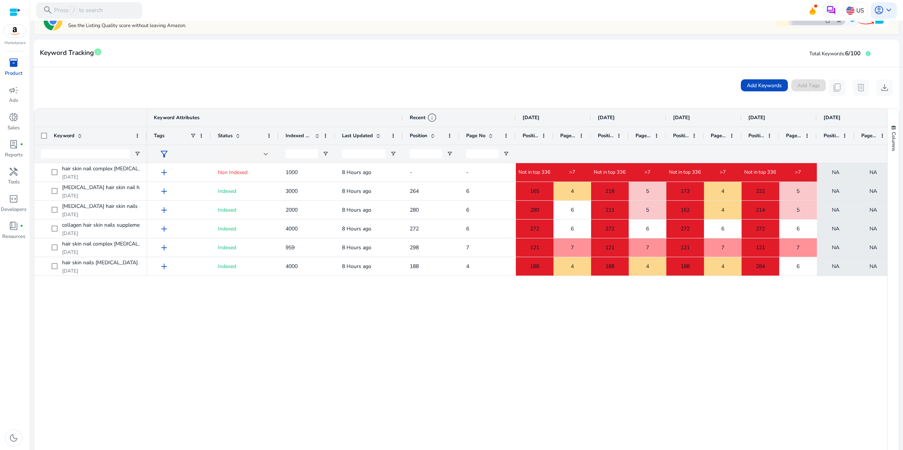
scroll to position [105, 0]
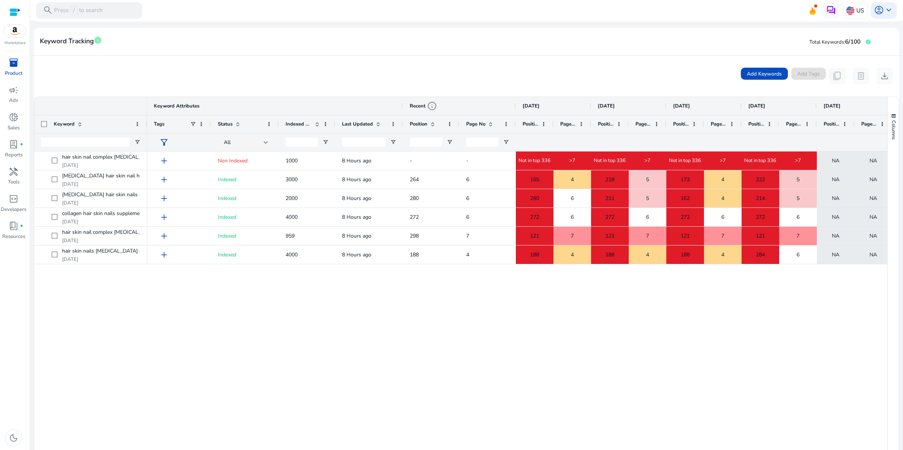
click at [13, 68] on span "inventory_2" at bounding box center [14, 63] width 10 height 10
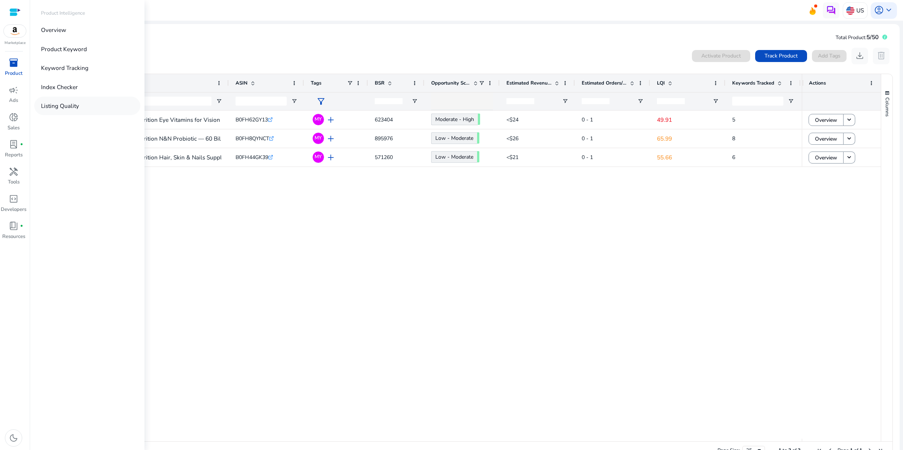
click at [79, 110] on p "Listing Quality" at bounding box center [60, 106] width 38 height 9
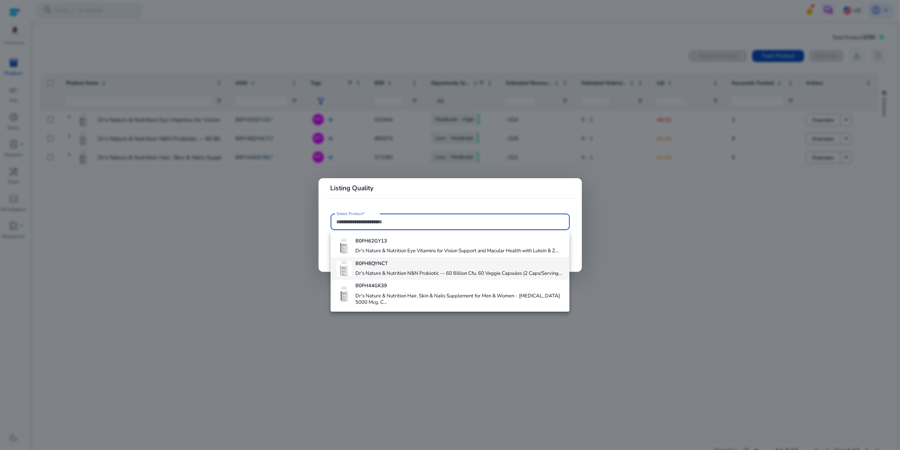
scroll to position [41, 0]
click at [432, 306] on h4 "Dr's Nature & Nutrition Hair, Skin & Nails Supplement for Men & Women – [MEDICA…" at bounding box center [459, 299] width 208 height 13
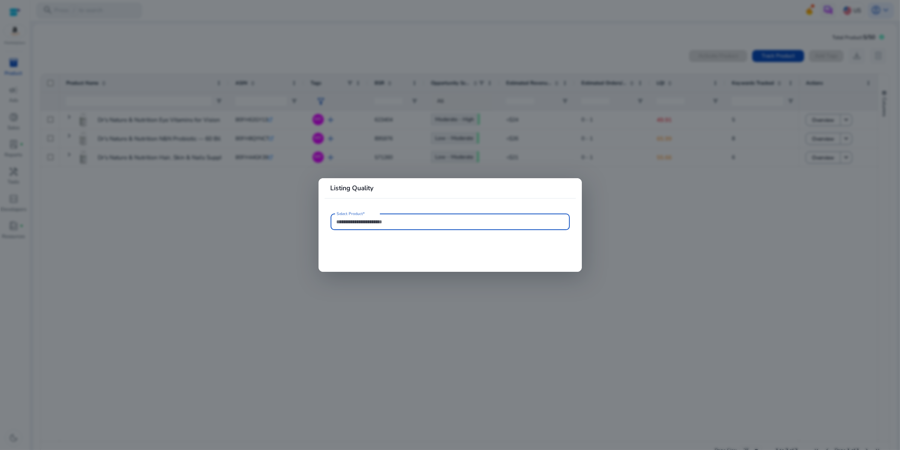
type input "**********"
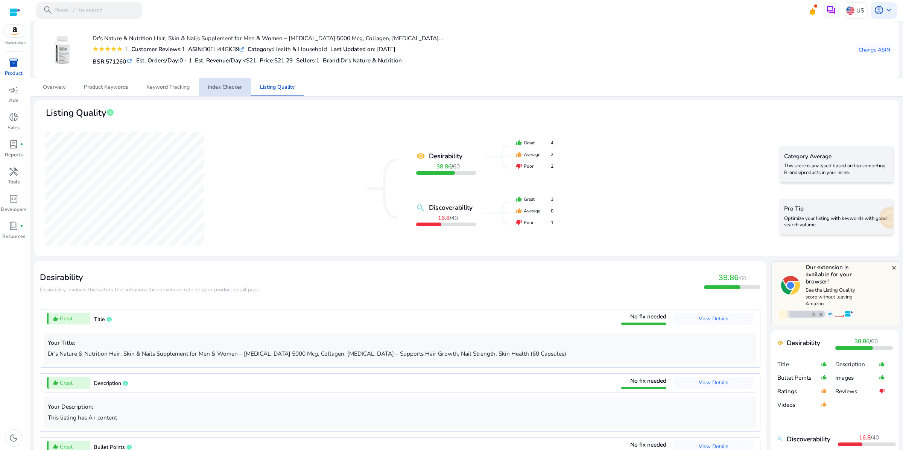
click at [219, 90] on span "Index Checker" at bounding box center [225, 87] width 34 height 5
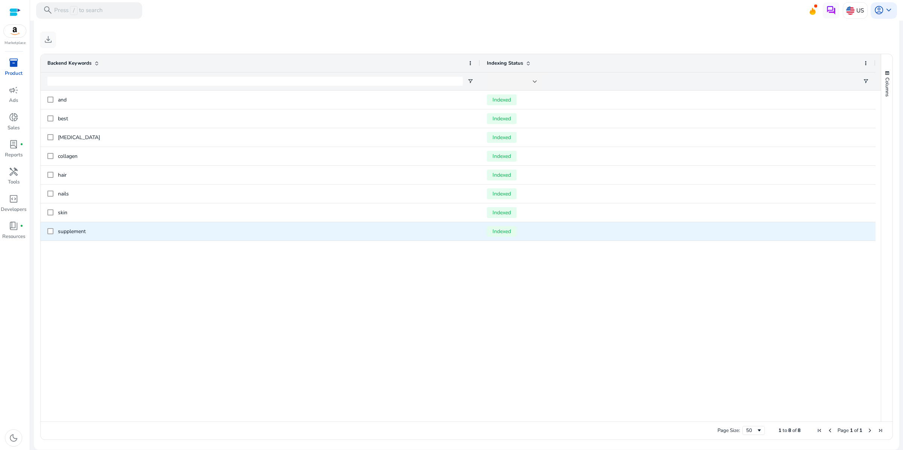
scroll to position [369, 0]
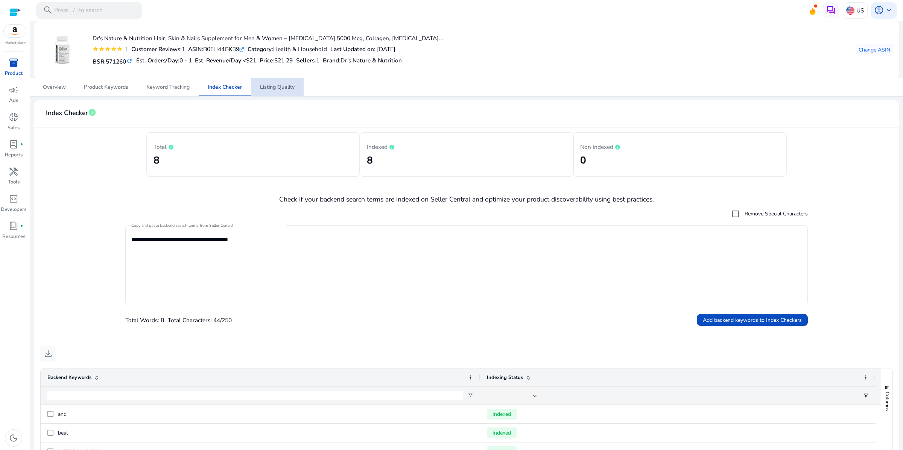
click at [282, 90] on span "Listing Quality" at bounding box center [277, 87] width 35 height 5
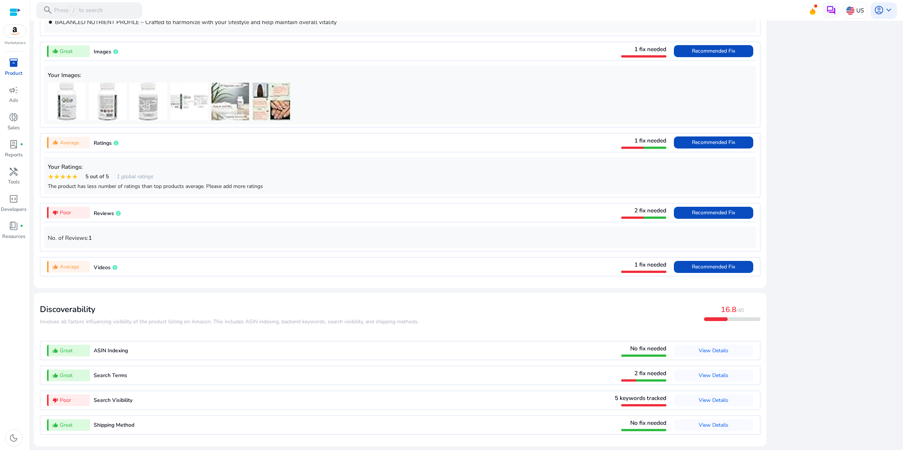
scroll to position [633, 0]
click at [692, 270] on span "Recommended Fix" at bounding box center [713, 266] width 43 height 7
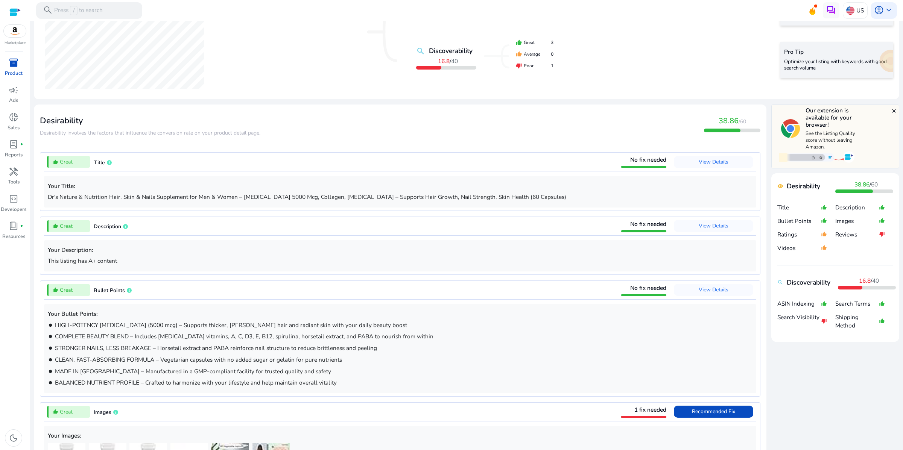
scroll to position [0, 0]
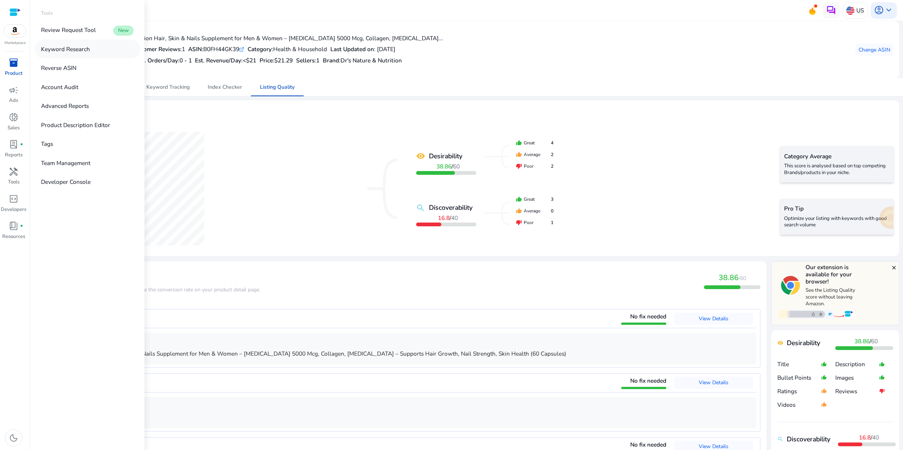
click at [90, 53] on p "Keyword Research" at bounding box center [65, 49] width 49 height 9
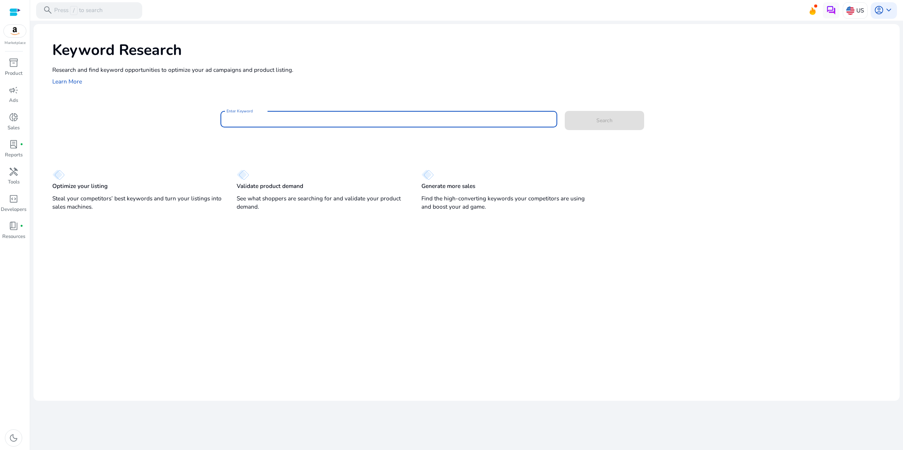
click at [390, 123] on input "Enter Keyword" at bounding box center [388, 119] width 325 height 8
type input "**********"
click at [565, 111] on button "Search" at bounding box center [604, 120] width 79 height 19
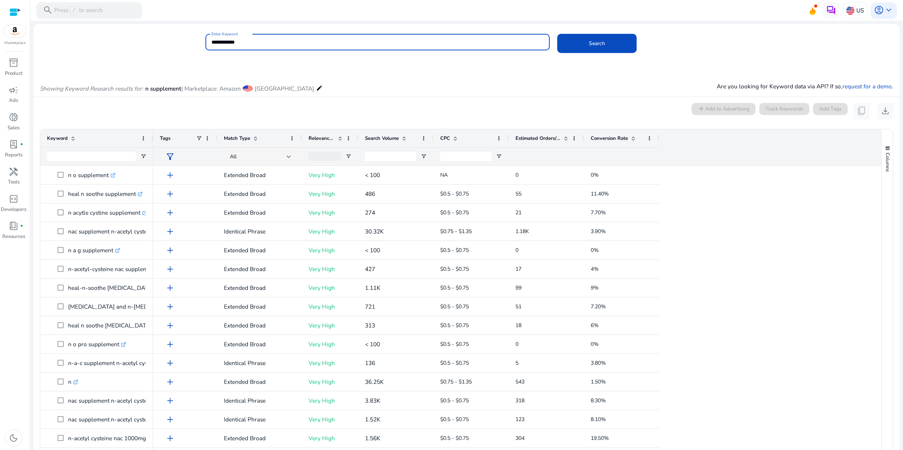
scroll to position [2, 0]
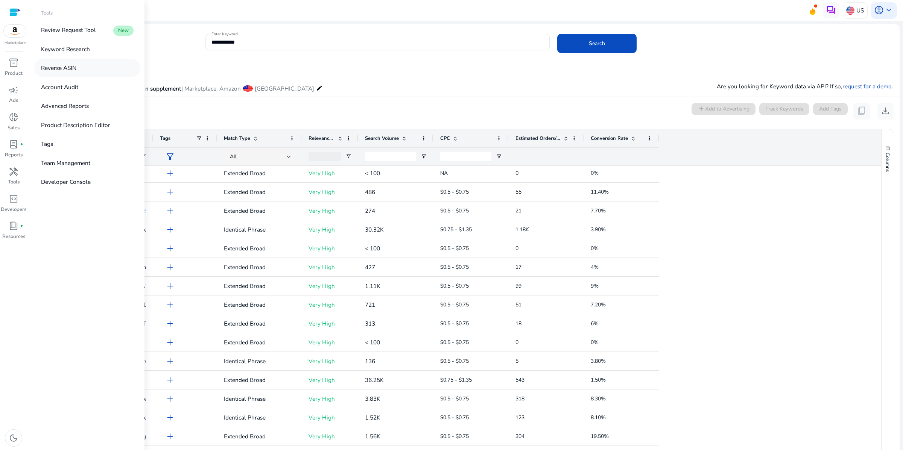
click at [76, 72] on p "Reverse ASIN" at bounding box center [58, 68] width 35 height 9
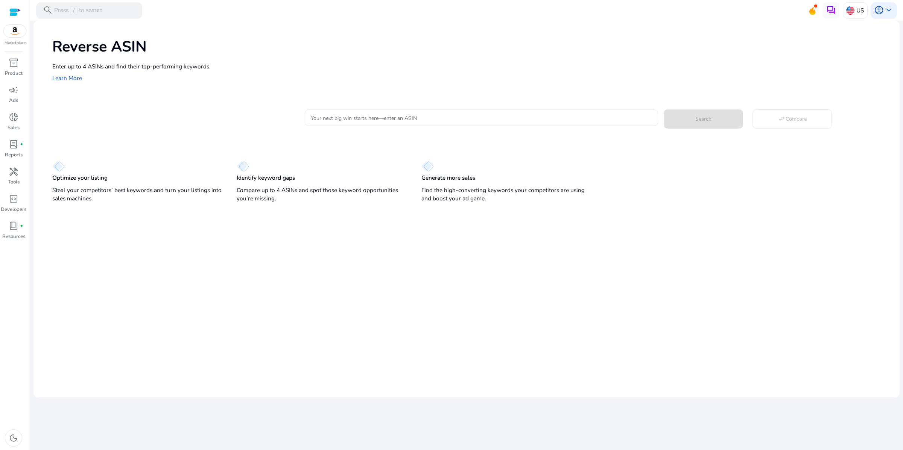
click at [489, 122] on input "Your next big win starts here—enter an ASIN" at bounding box center [481, 118] width 341 height 8
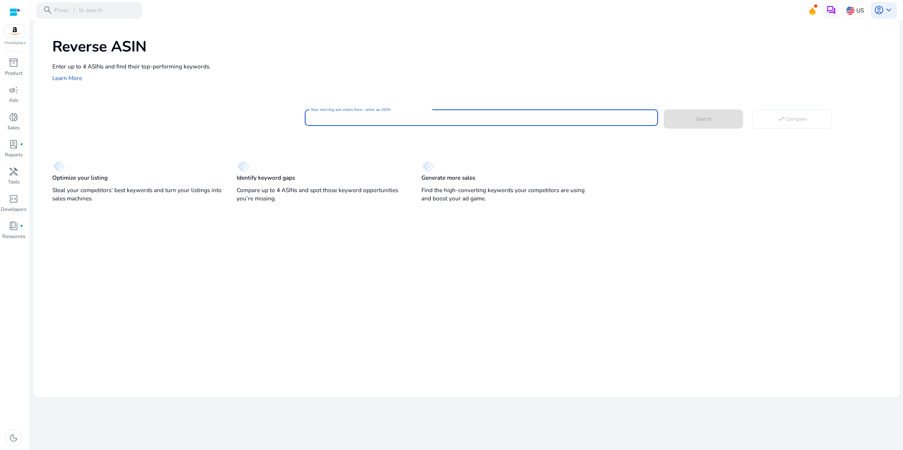
click at [329, 122] on input "Your next big win starts here—enter an ASIN" at bounding box center [481, 118] width 341 height 8
click at [663, 109] on button "Search" at bounding box center [702, 118] width 79 height 19
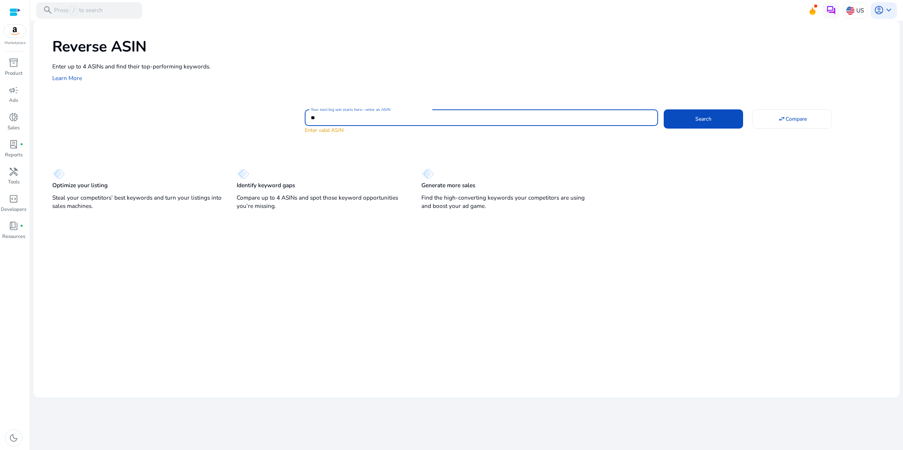
type input "*"
click at [11, 122] on span "donut_small" at bounding box center [14, 117] width 10 height 10
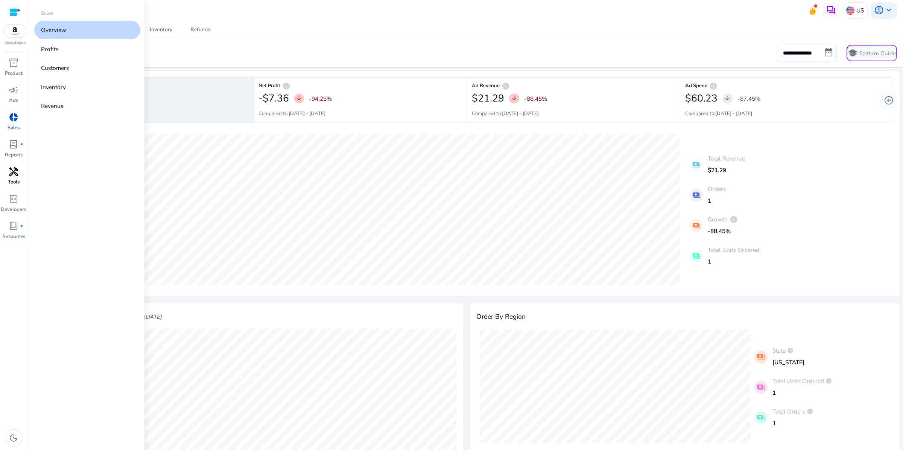
click at [10, 177] on span "handyman" at bounding box center [14, 172] width 10 height 10
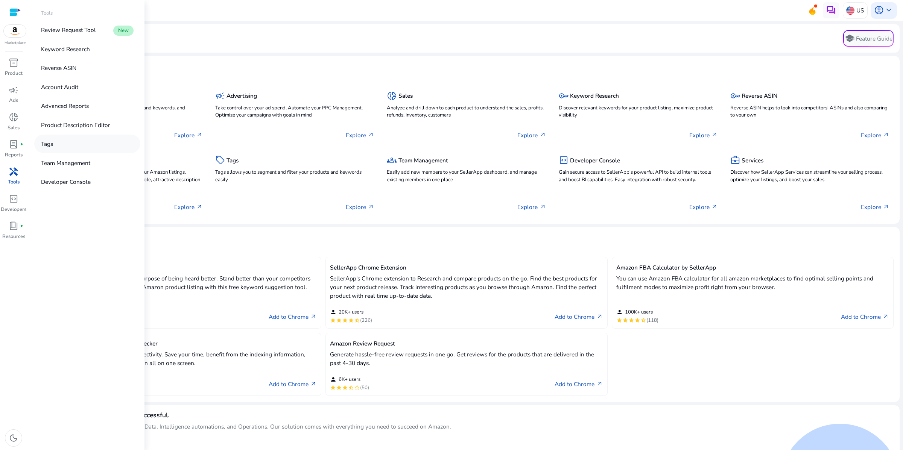
click at [74, 153] on link "Tags" at bounding box center [87, 144] width 106 height 18
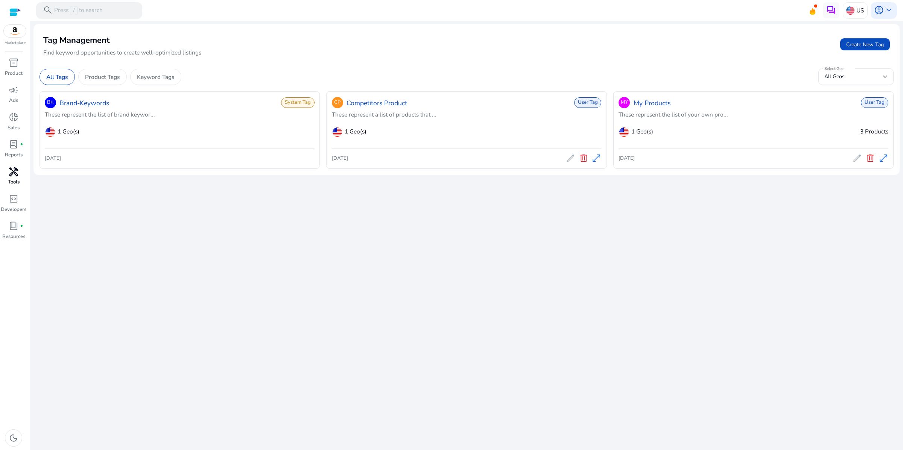
click at [12, 177] on span "handyman" at bounding box center [14, 172] width 10 height 10
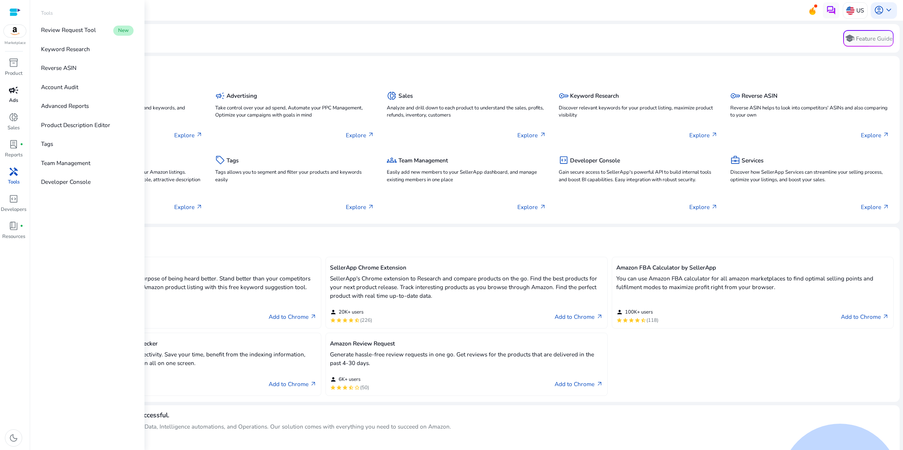
click at [9, 95] on span "campaign" at bounding box center [14, 90] width 10 height 10
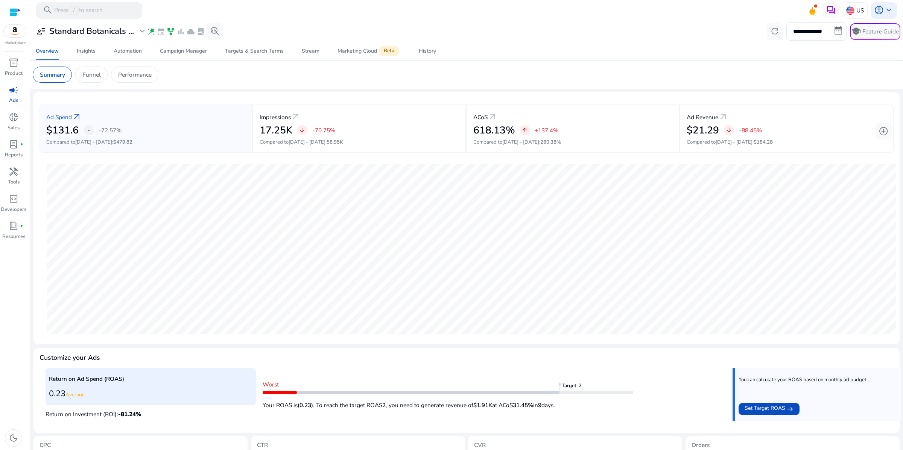
click at [10, 95] on span "campaign" at bounding box center [14, 90] width 10 height 10
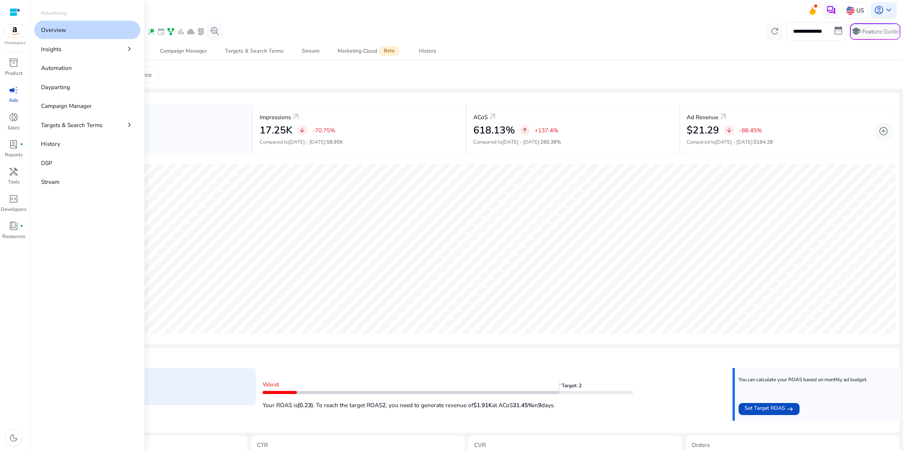
click at [10, 95] on span "campaign" at bounding box center [14, 90] width 10 height 10
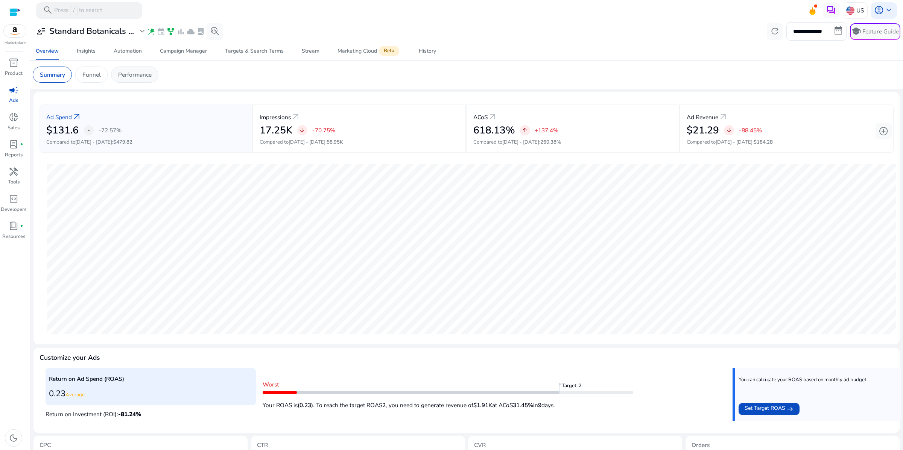
click at [152, 79] on p "Performance" at bounding box center [134, 74] width 33 height 9
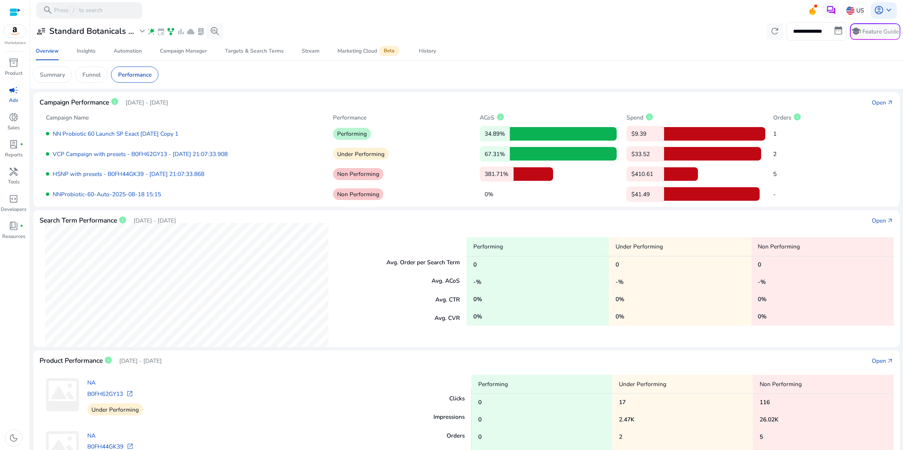
click at [12, 95] on span "campaign" at bounding box center [14, 90] width 10 height 10
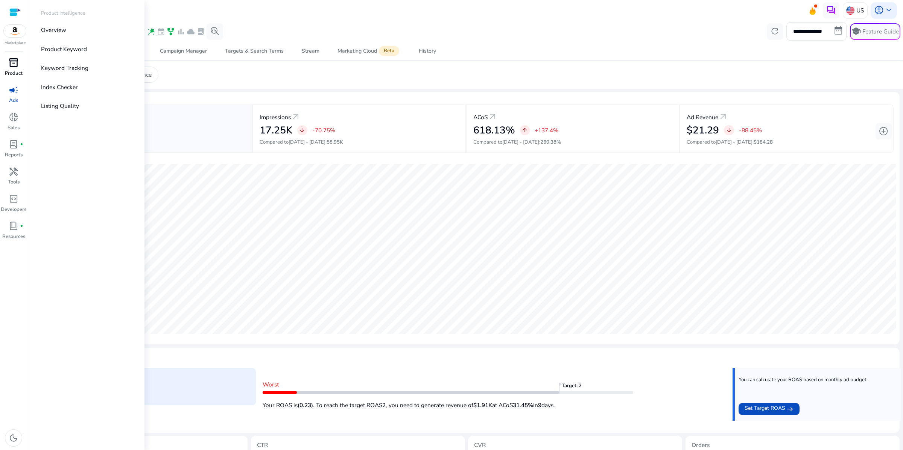
click at [11, 68] on span "inventory_2" at bounding box center [14, 63] width 10 height 10
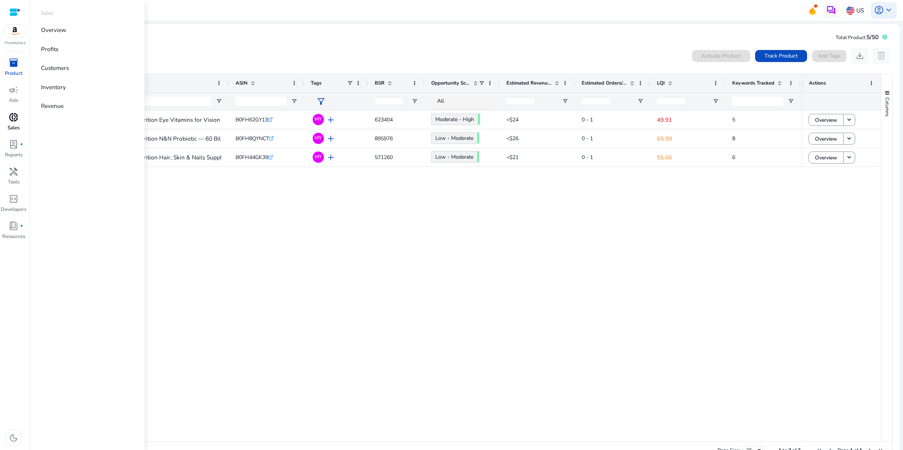
click at [14, 122] on span "donut_small" at bounding box center [14, 117] width 10 height 10
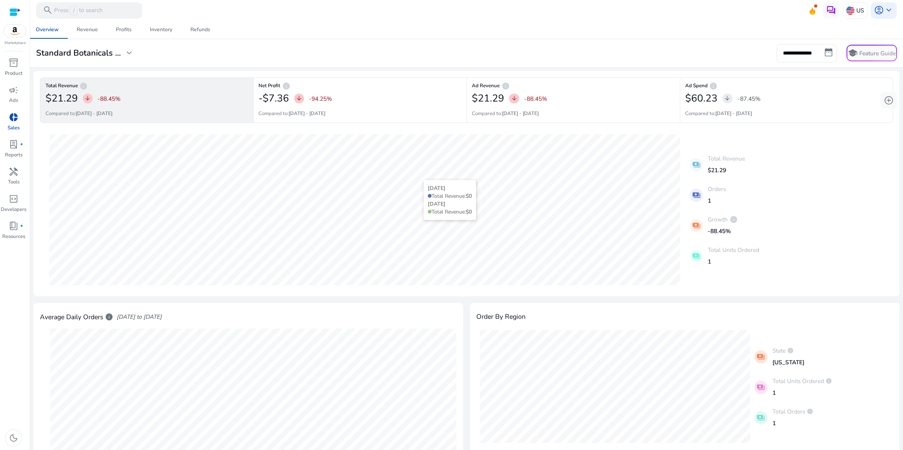
scroll to position [290, 0]
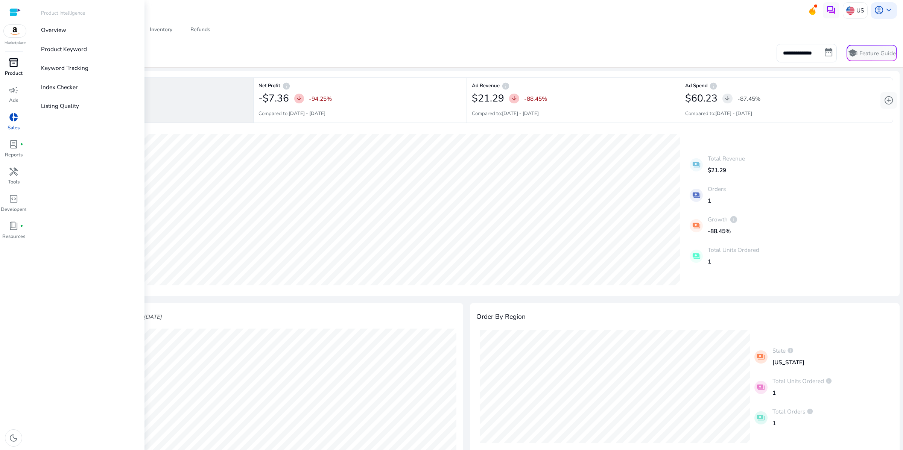
click at [18, 68] on span "inventory_2" at bounding box center [14, 63] width 10 height 10
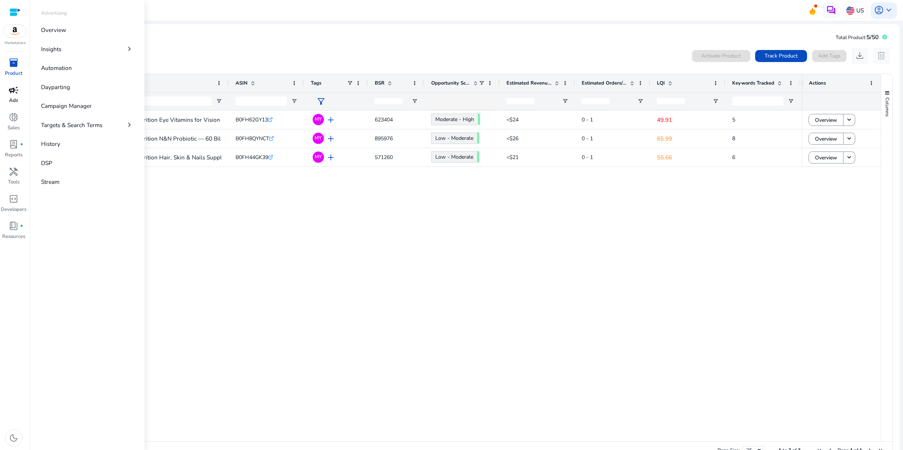
click at [18, 95] on span "campaign" at bounding box center [14, 90] width 10 height 10
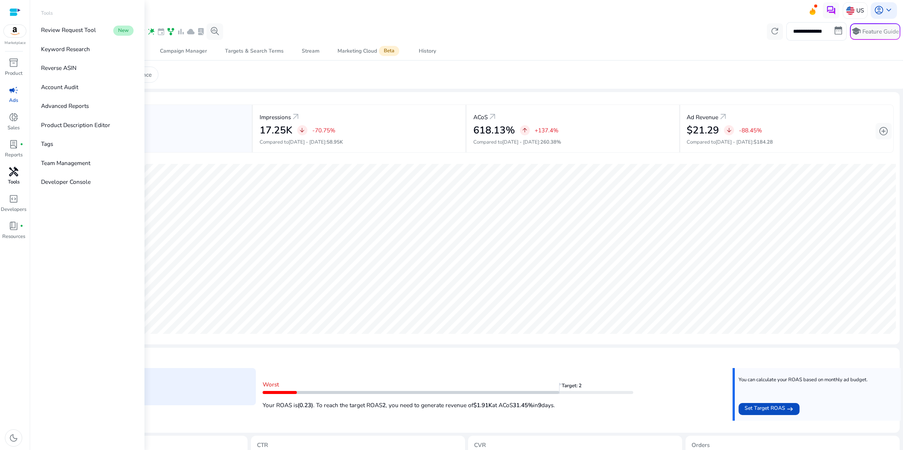
click at [9, 178] on div "handyman" at bounding box center [13, 171] width 23 height 13
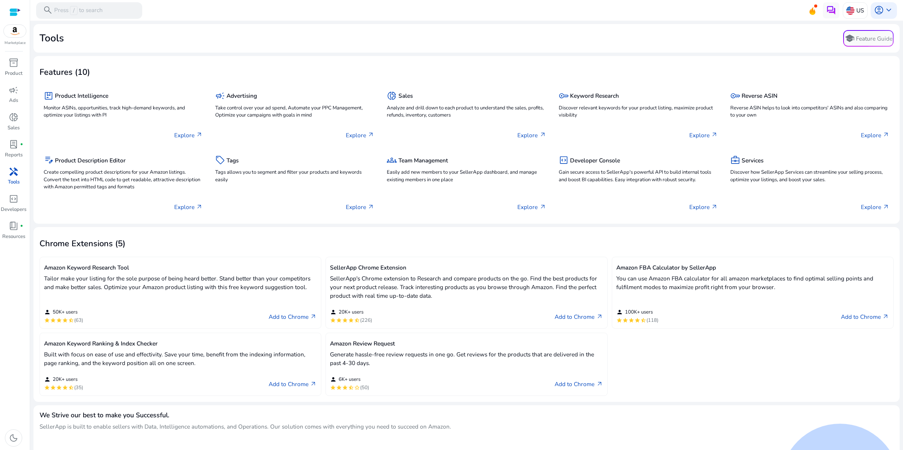
click at [306, 81] on div "Features (10)" at bounding box center [466, 71] width 854 height 19
click at [9, 95] on span "campaign" at bounding box center [14, 90] width 10 height 10
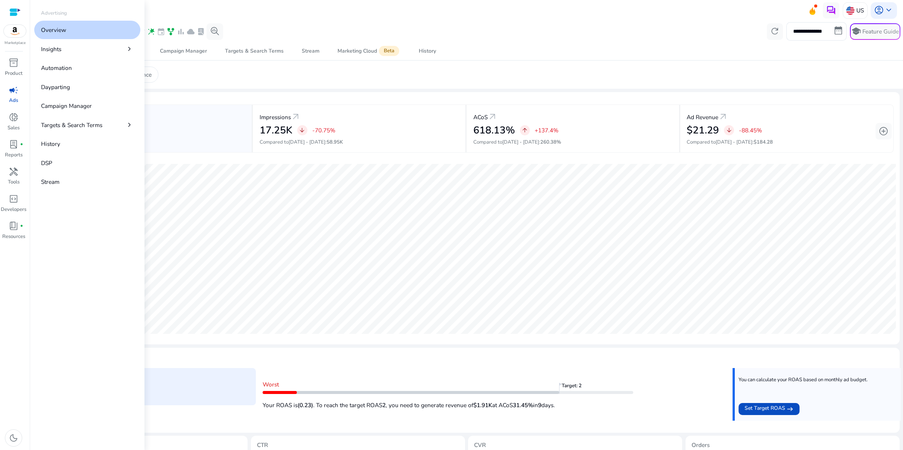
click at [5, 97] on div "campaign" at bounding box center [13, 89] width 23 height 13
click at [92, 110] on p "Campaign Manager" at bounding box center [66, 106] width 51 height 9
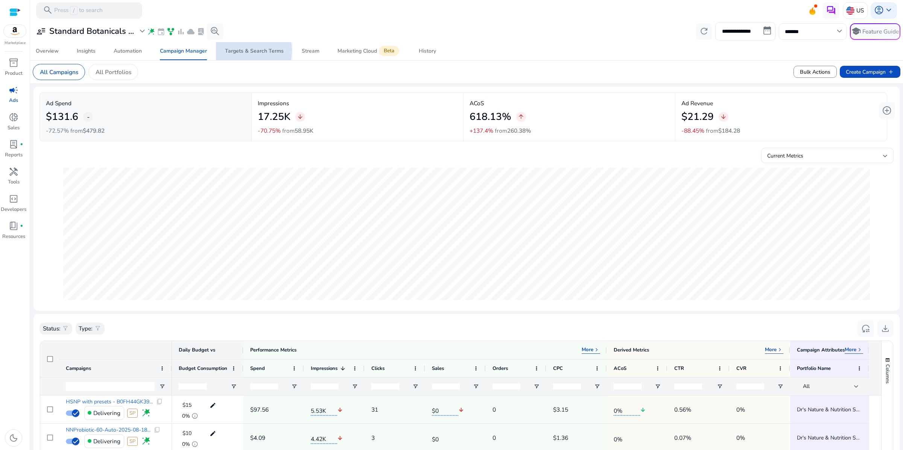
click at [241, 54] on div "Targets & Search Terms" at bounding box center [254, 51] width 59 height 5
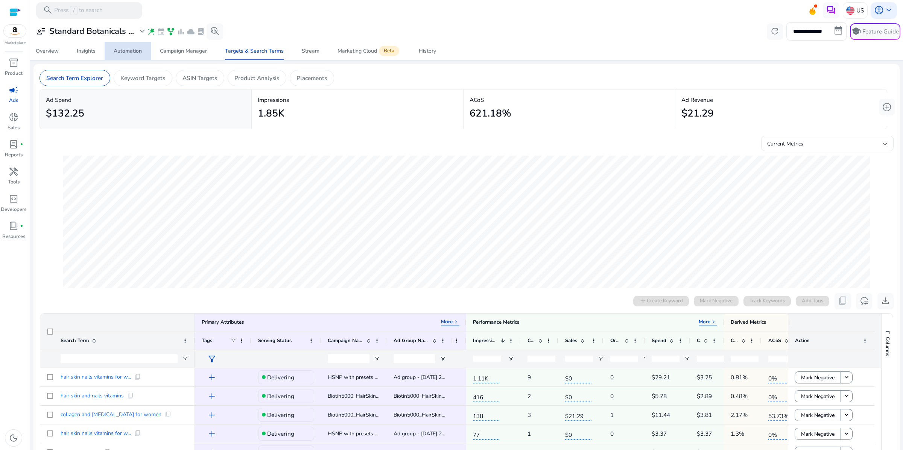
click at [127, 54] on div "Automation" at bounding box center [128, 51] width 28 height 5
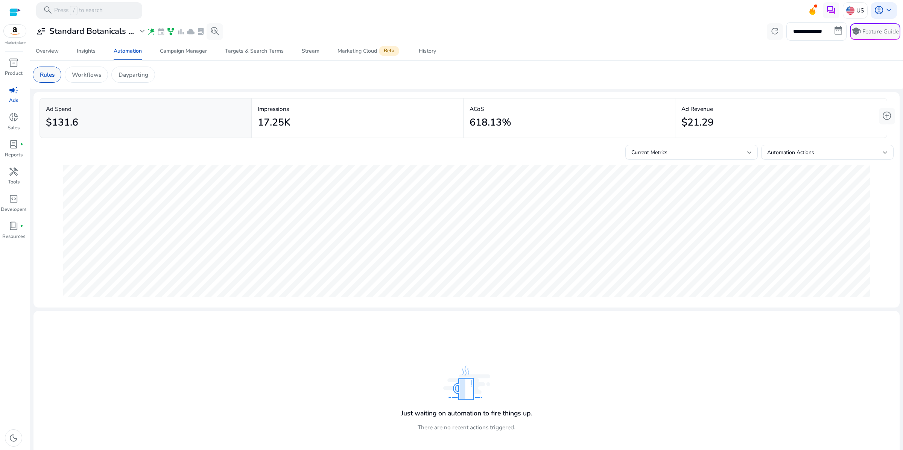
click at [47, 79] on p "Rules" at bounding box center [47, 74] width 15 height 9
click at [101, 79] on p "Workflows" at bounding box center [86, 74] width 29 height 9
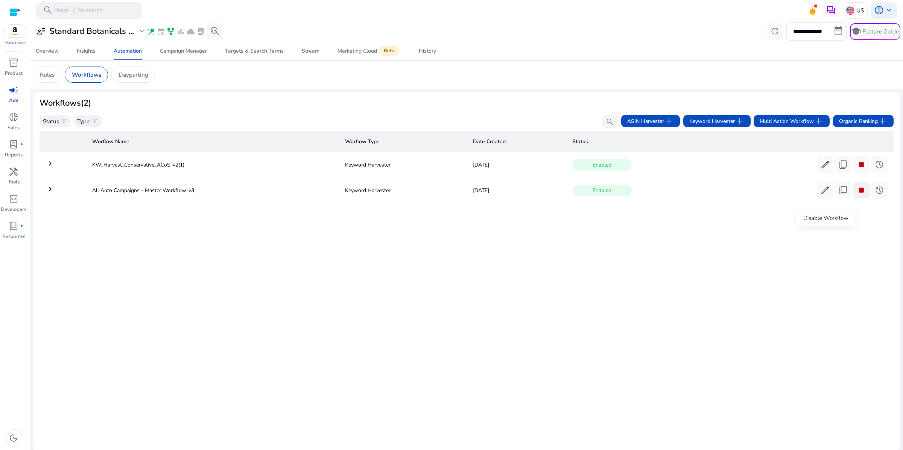
click at [856, 195] on span "stop" at bounding box center [861, 190] width 10 height 10
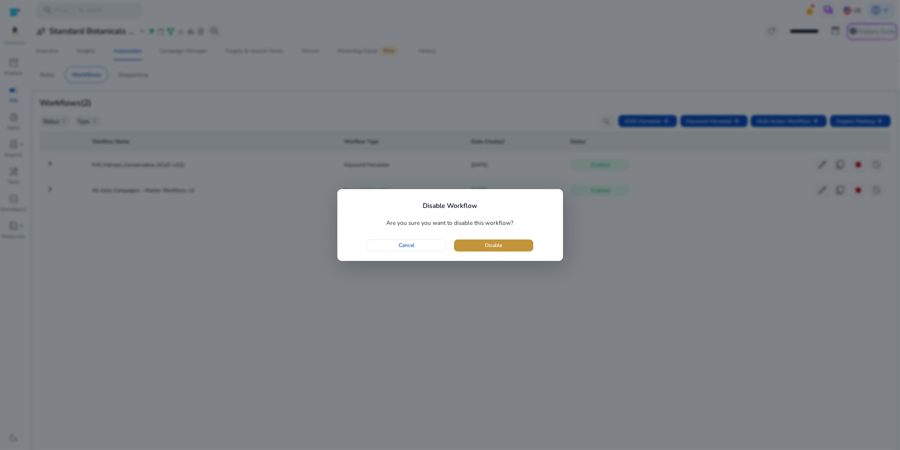
click at [493, 249] on span "button" at bounding box center [493, 246] width 79 height 18
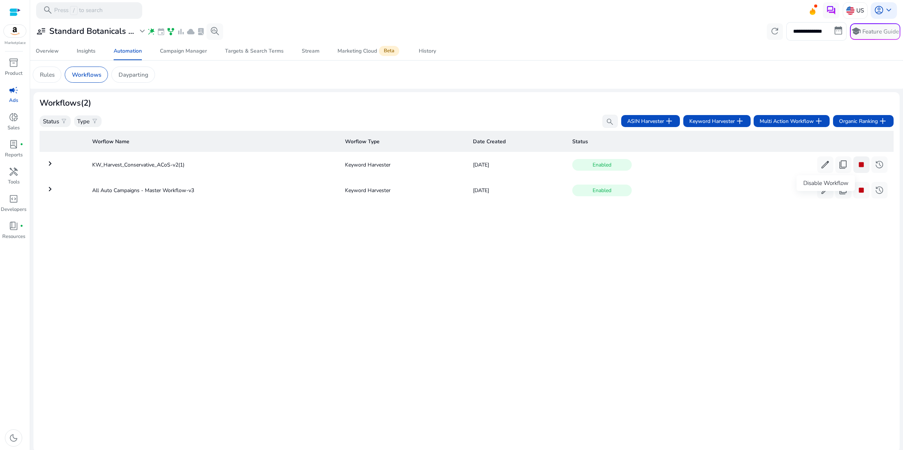
click at [856, 170] on span "stop" at bounding box center [861, 165] width 10 height 10
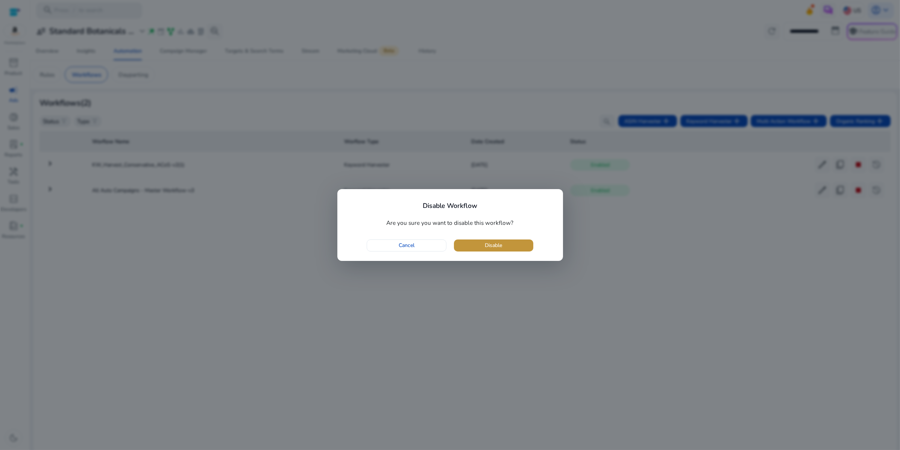
click at [490, 250] on span "button" at bounding box center [493, 246] width 79 height 18
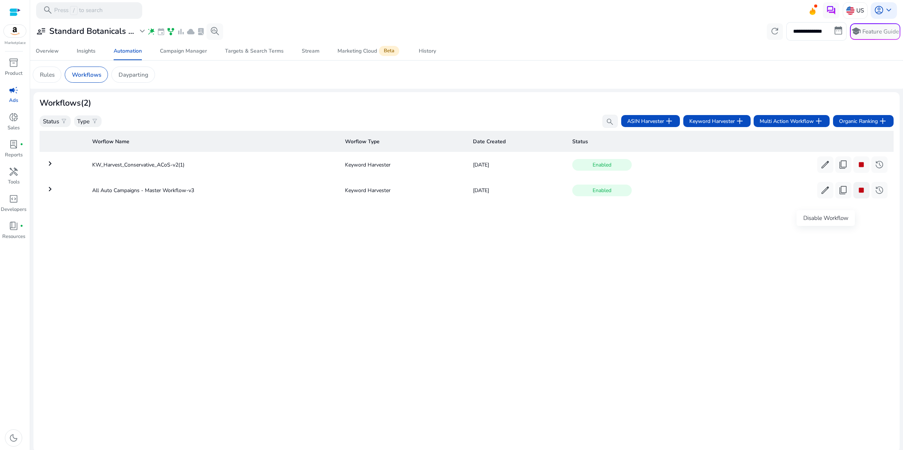
click at [856, 195] on span "stop" at bounding box center [861, 190] width 10 height 10
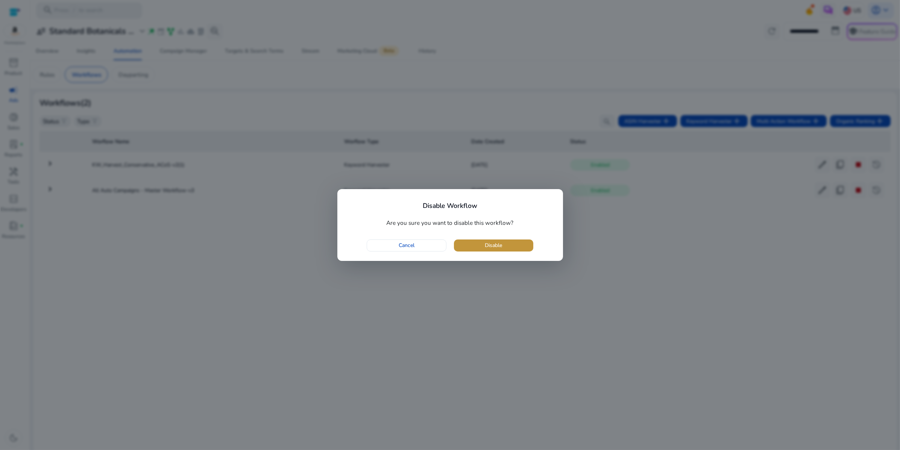
click at [502, 249] on span "Disable" at bounding box center [493, 245] width 17 height 8
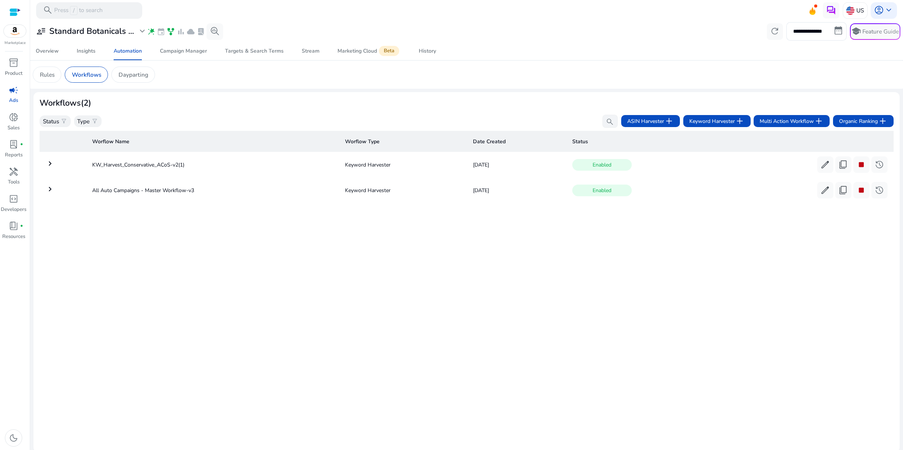
click at [618, 351] on div "Worflow Name Worflow Type Date Created Status keyboard_arrow_right KW_Harvest_C…" at bounding box center [466, 287] width 854 height 319
click at [856, 170] on span "stop" at bounding box center [861, 165] width 10 height 10
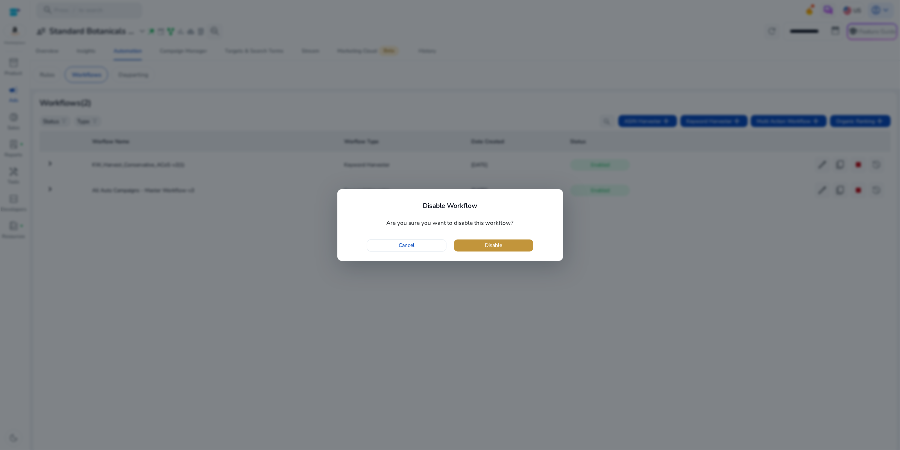
click at [510, 246] on span "button" at bounding box center [493, 246] width 79 height 18
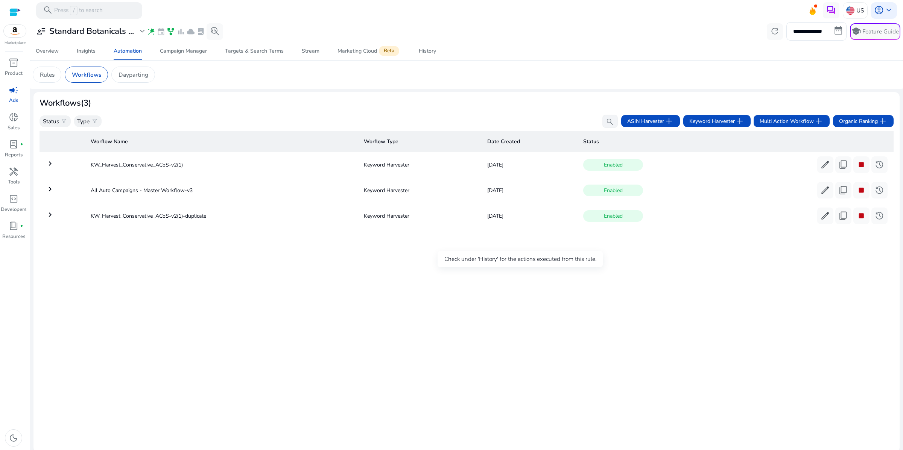
click at [583, 222] on span "Enabled" at bounding box center [612, 216] width 59 height 12
click at [583, 171] on span "Enabled" at bounding box center [612, 165] width 59 height 12
click at [47, 219] on mat-icon "keyboard_arrow_right" at bounding box center [50, 214] width 9 height 9
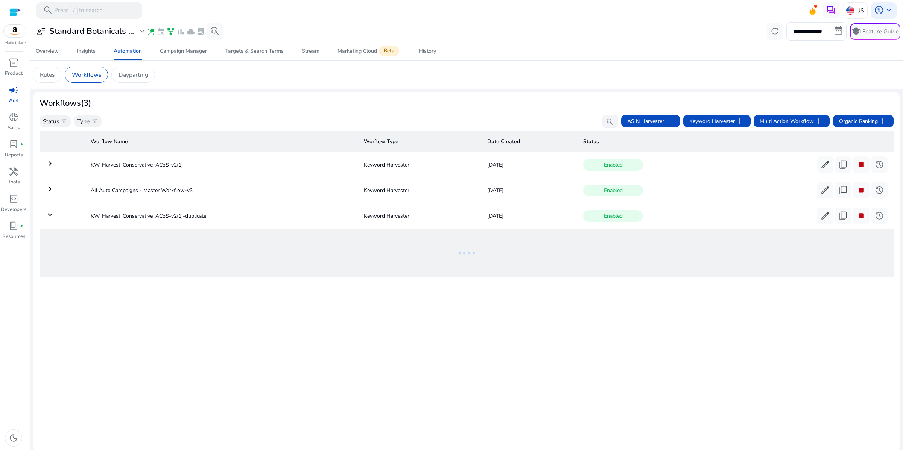
scroll to position [38, 0]
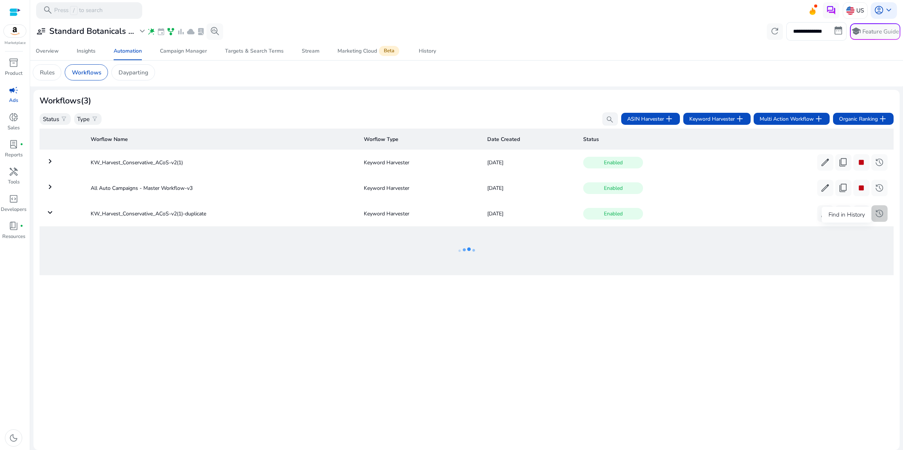
click at [874, 219] on span "history" at bounding box center [879, 214] width 10 height 10
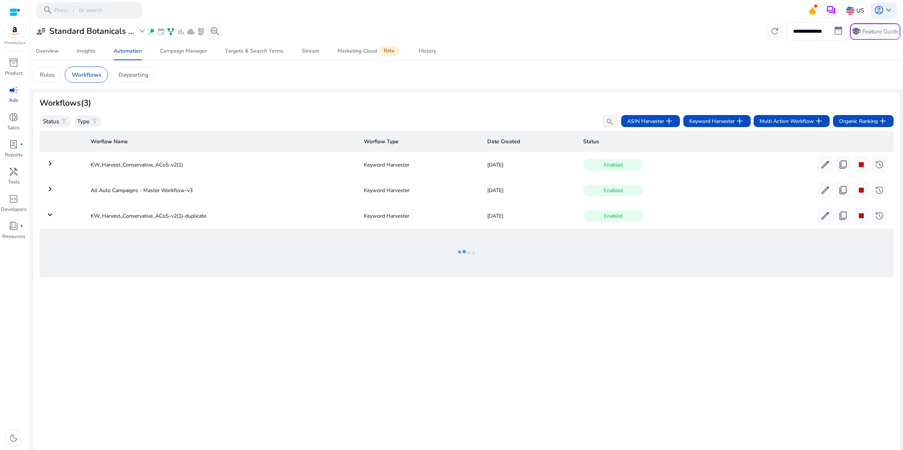
scroll to position [38, 0]
